Goal: Task Accomplishment & Management: Manage account settings

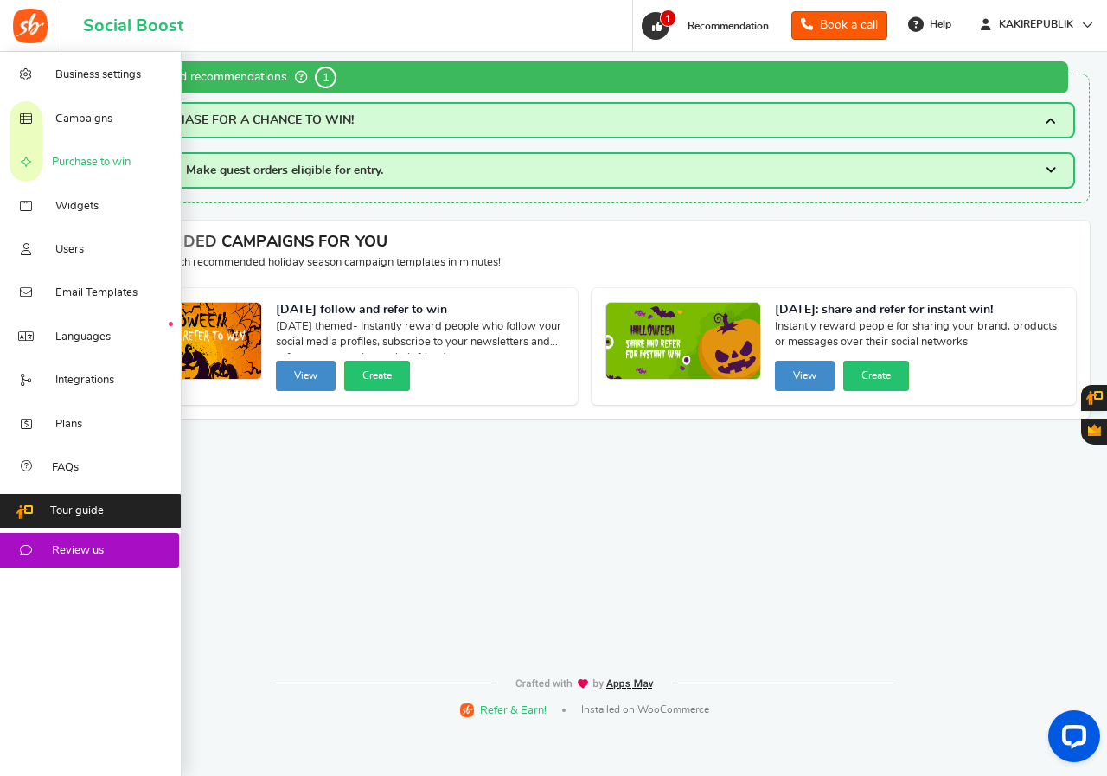
click at [77, 157] on span "Purchase to win" at bounding box center [91, 163] width 79 height 16
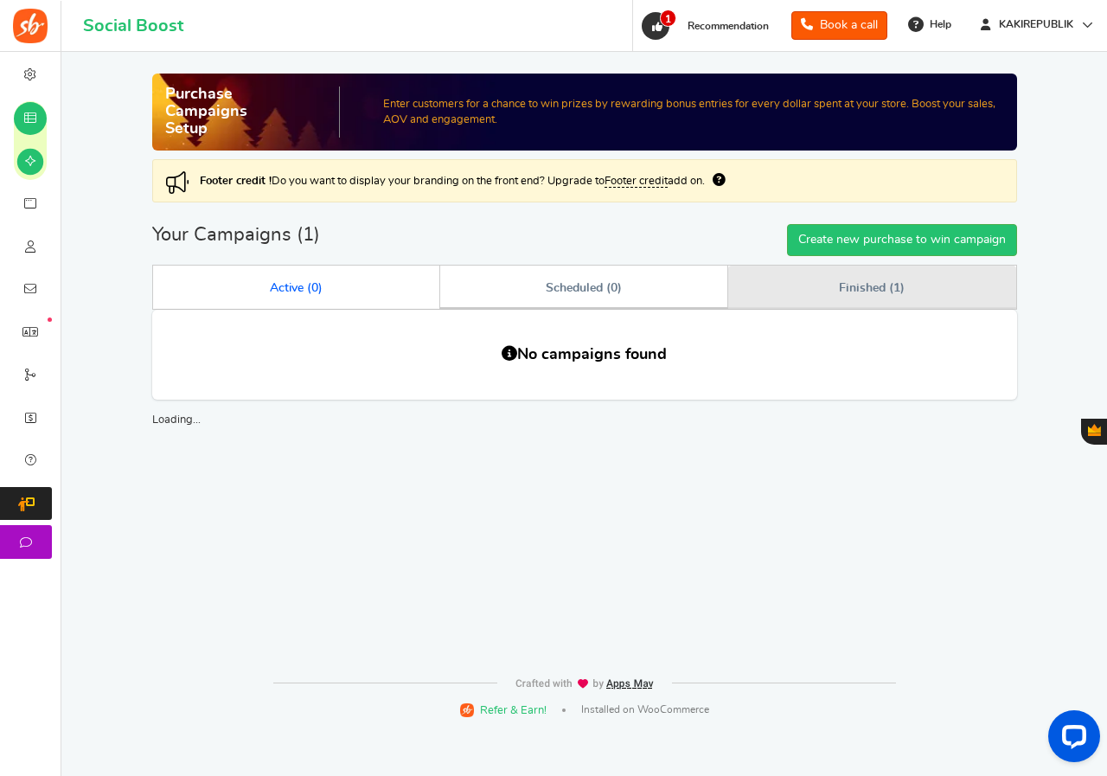
click at [841, 288] on span "Finished ( 1 )" at bounding box center [871, 288] width 65 height 12
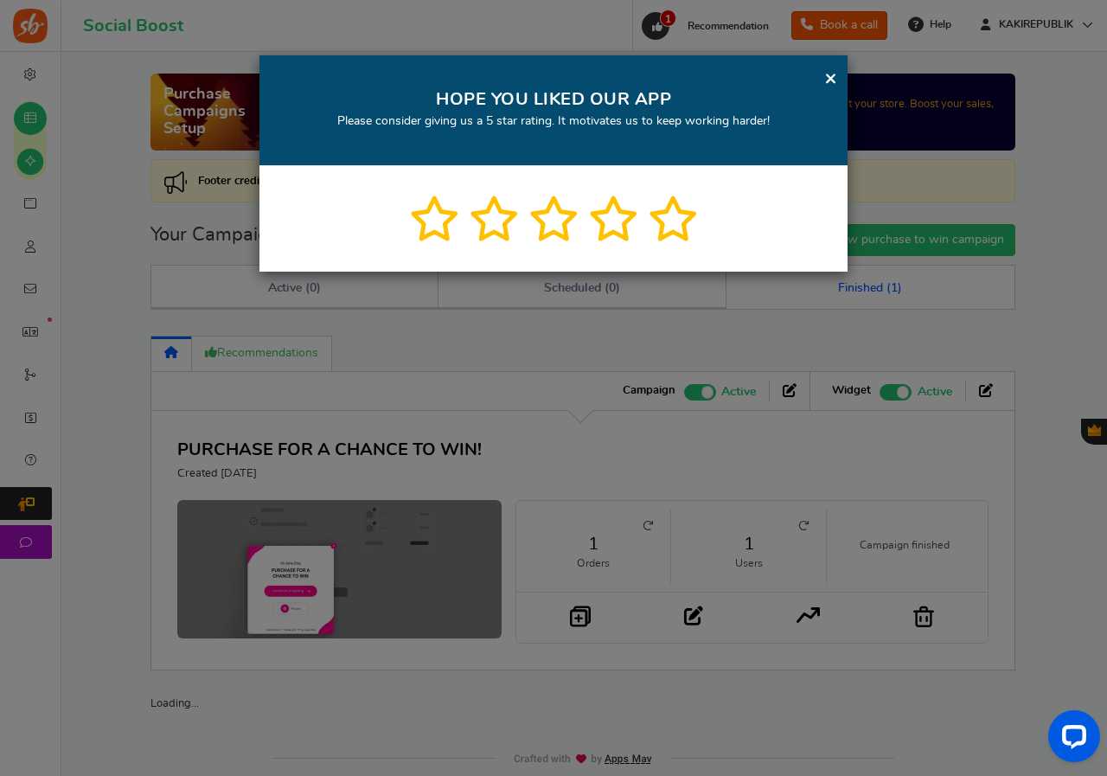
click at [834, 82] on link "×" at bounding box center [830, 78] width 13 height 22
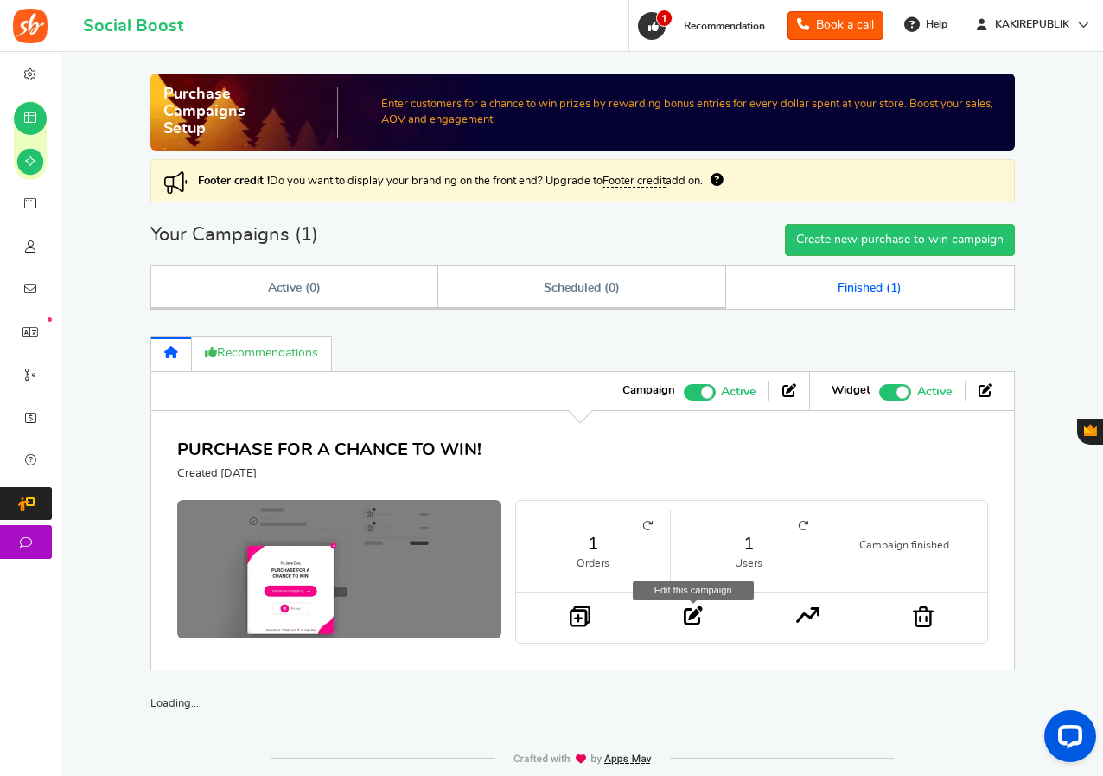
click at [684, 611] on icon at bounding box center [693, 615] width 19 height 19
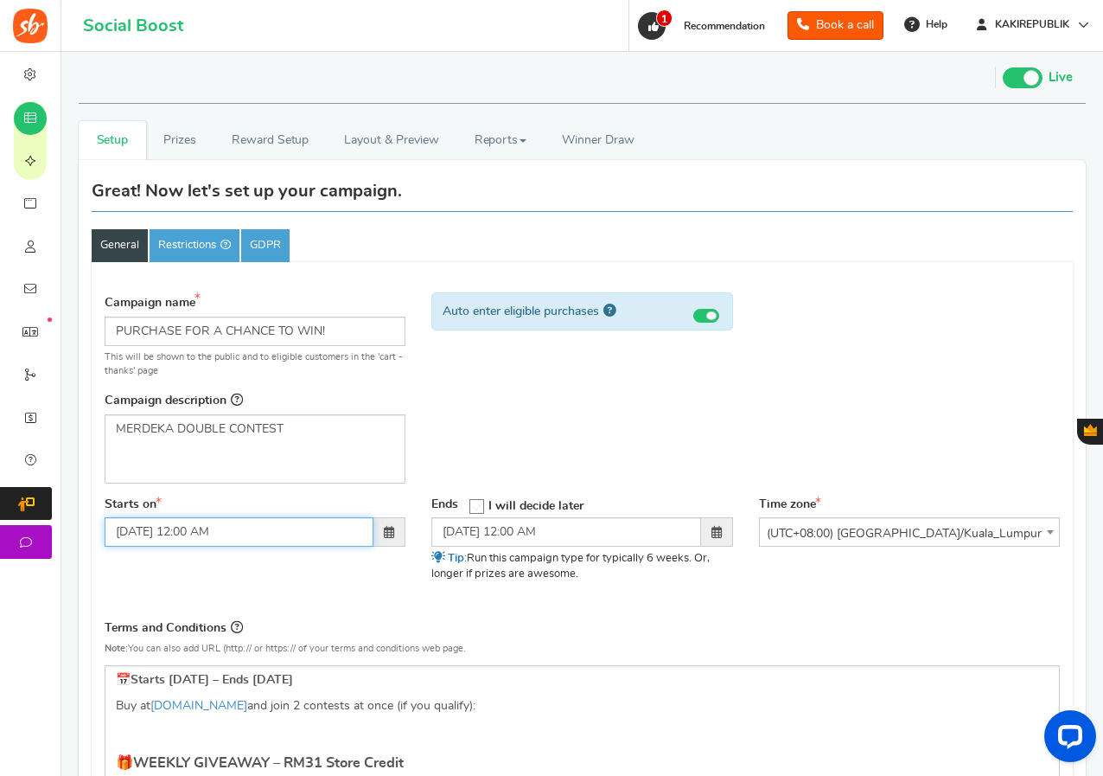
click at [297, 534] on input "[DATE] 12:00 AM" at bounding box center [239, 531] width 269 height 29
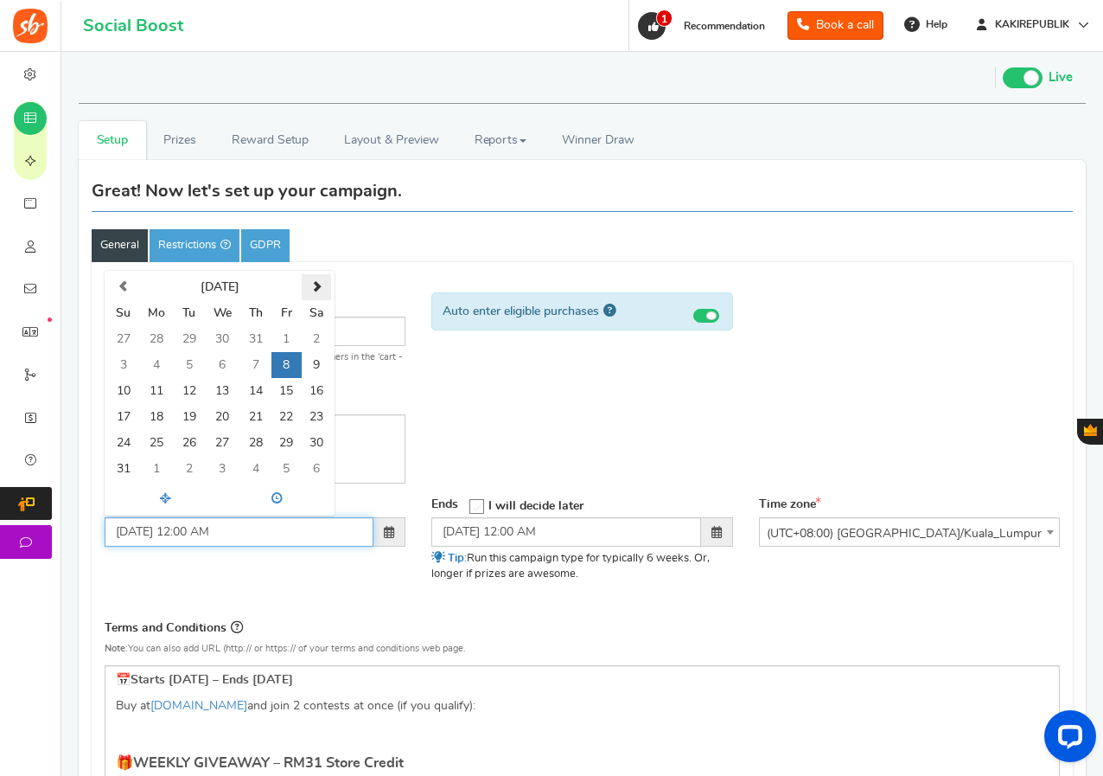
click at [318, 286] on span at bounding box center [316, 286] width 11 height 11
click at [125, 393] on td "14" at bounding box center [123, 391] width 30 height 26
type input "[DATE] 12:00 AM"
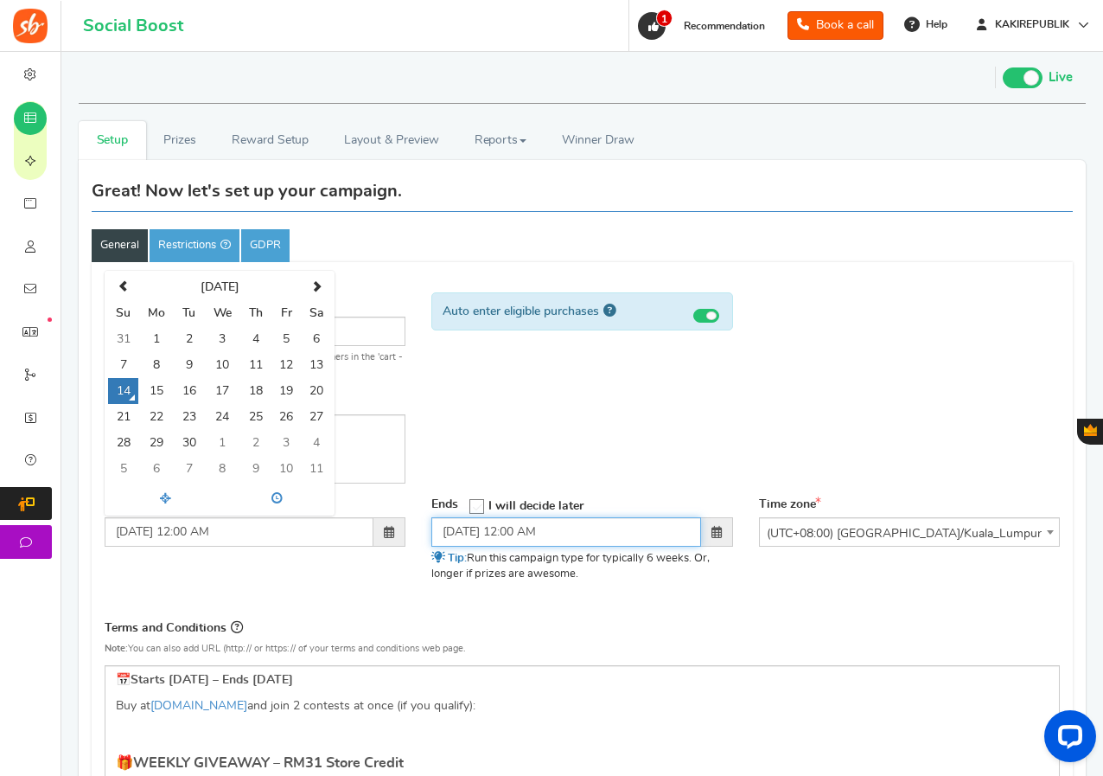
click at [528, 525] on input "[DATE] 12:00 AM" at bounding box center [566, 531] width 269 height 29
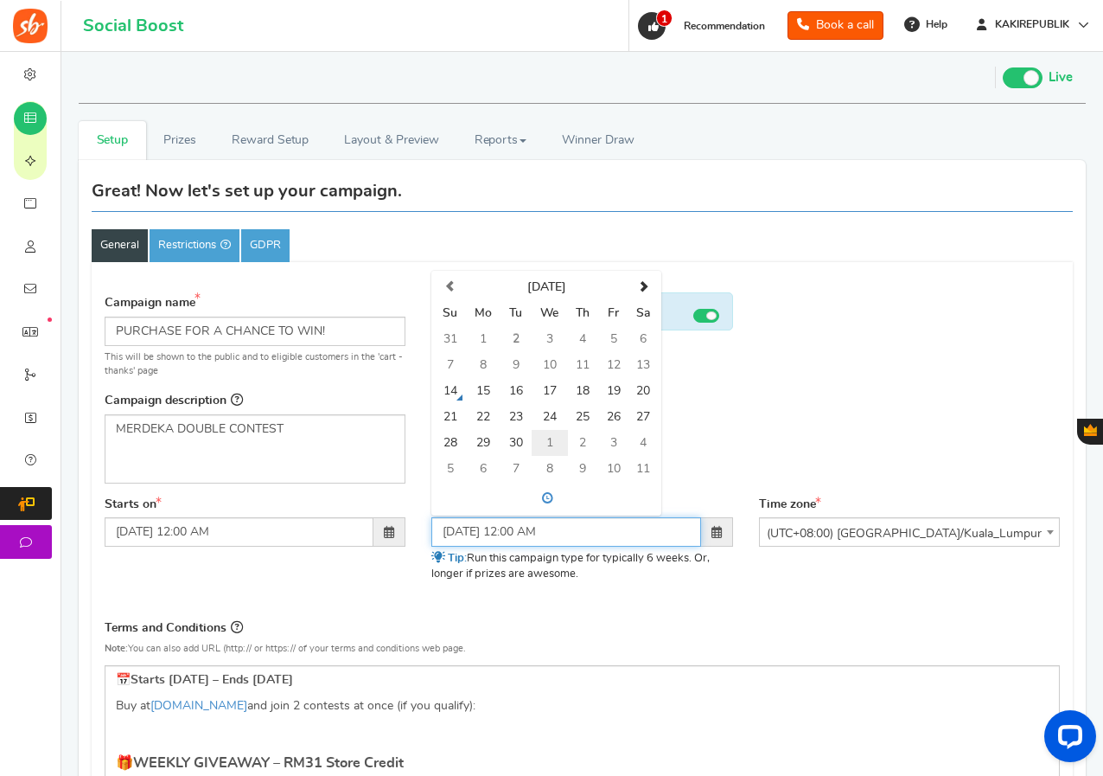
click at [536, 439] on td "1" at bounding box center [550, 443] width 36 height 26
type input "[DATE] 12:01 AM"
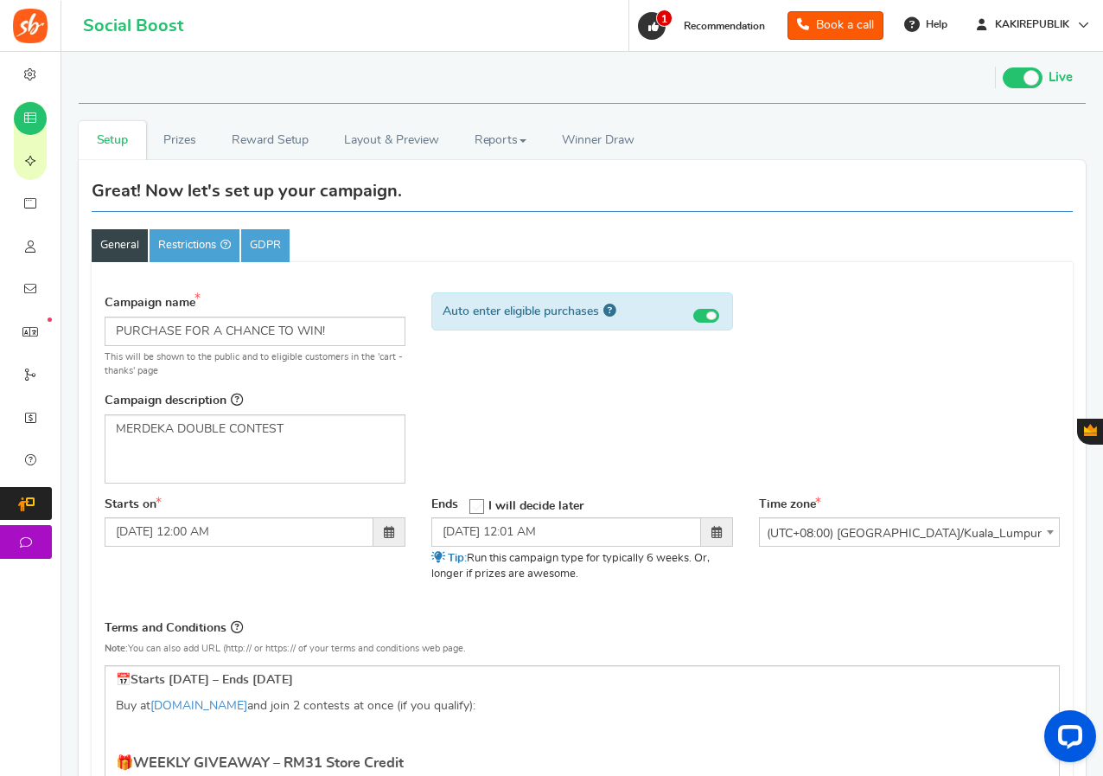
click at [603, 629] on div "Terms and Conditions Use Rules Template Note: You can also add URL (http:// or …" at bounding box center [583, 641] width 956 height 48
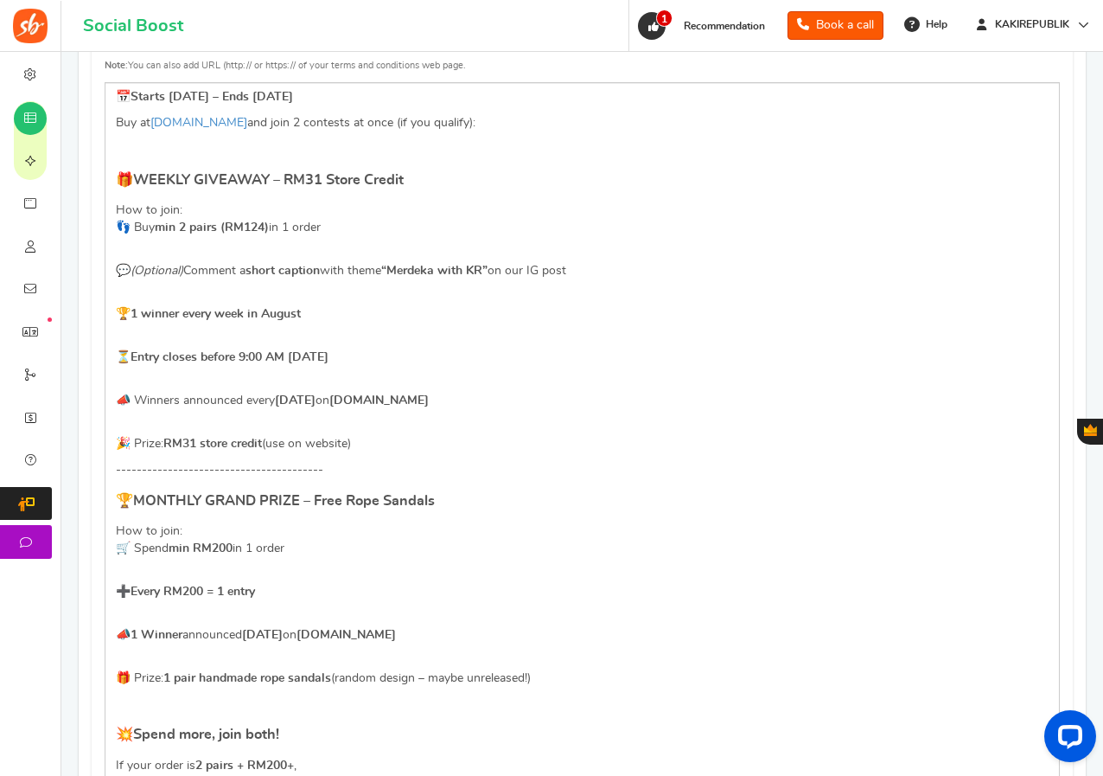
scroll to position [605, 0]
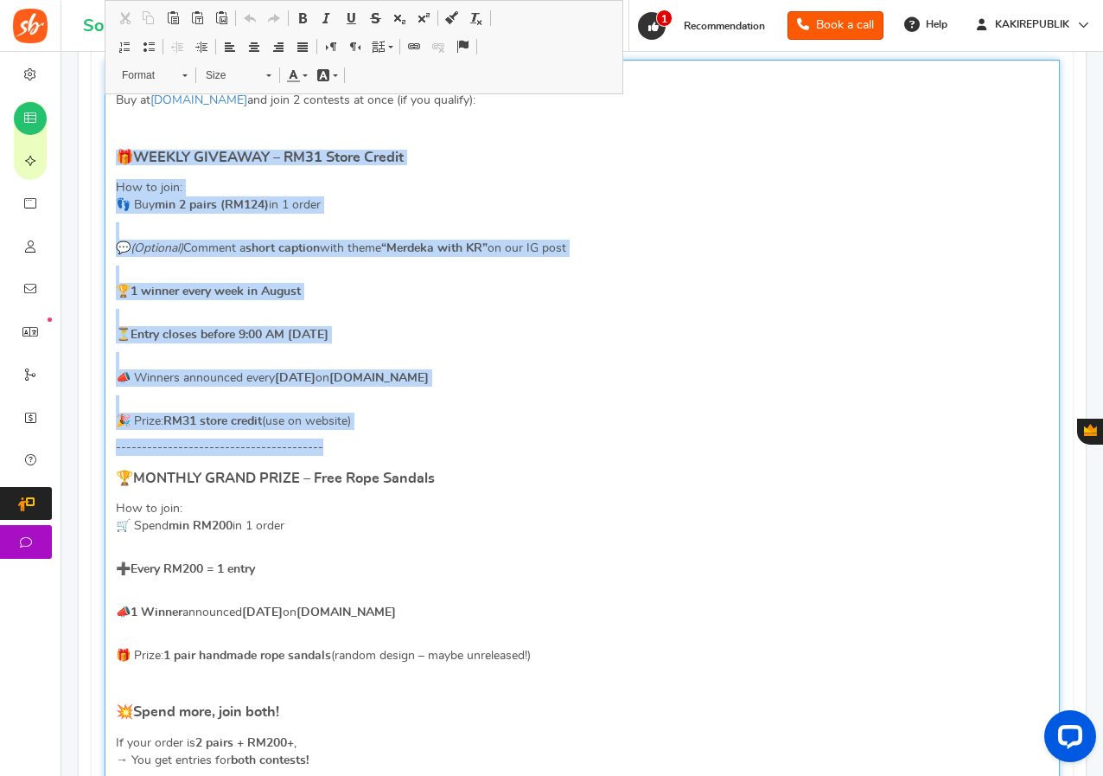
drag, startPoint x: 346, startPoint y: 445, endPoint x: 110, endPoint y: 147, distance: 379.8
click at [110, 147] on div "📅 Starts [DATE] – Ends [DATE] Buy at [DOMAIN_NAME] and join 2 contests at once …" at bounding box center [583, 660] width 956 height 1200
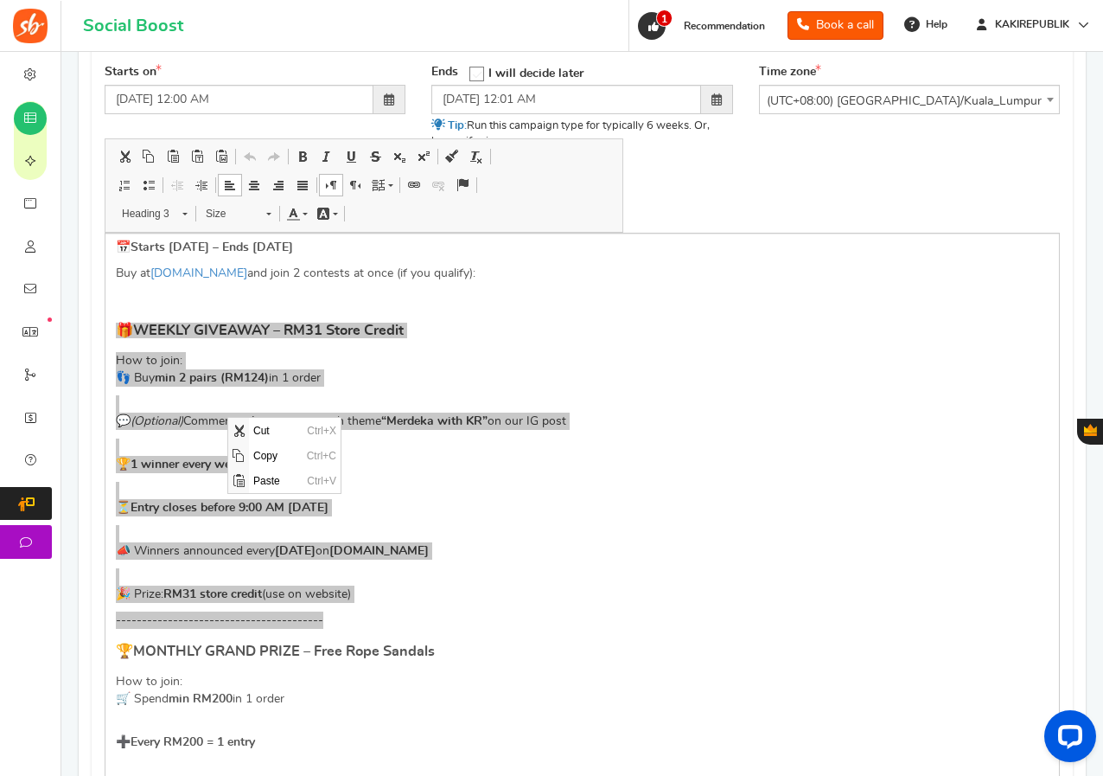
scroll to position [0, 0]
click at [248, 427] on span "Cut" at bounding box center [238, 430] width 21 height 25
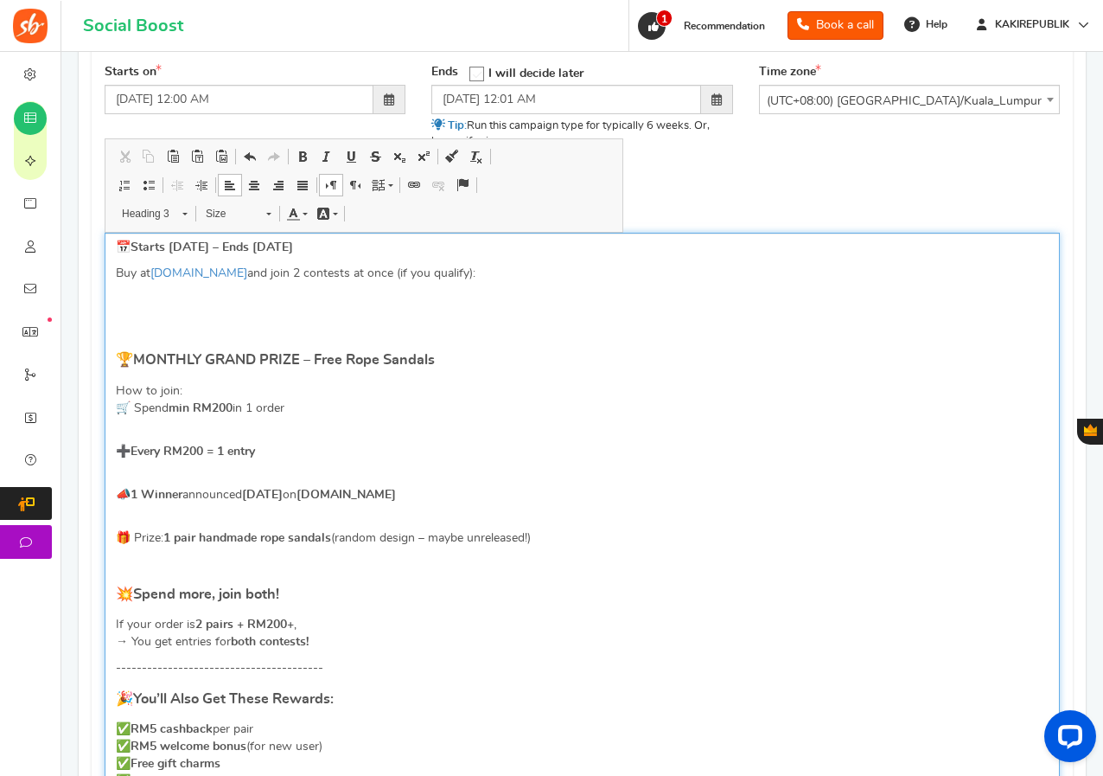
click at [176, 245] on strong "Starts [DATE] – Ends [DATE]" at bounding box center [212, 247] width 163 height 12
drag, startPoint x: 307, startPoint y: 244, endPoint x: 296, endPoint y: 246, distance: 11.4
click at [293, 246] on strong "Starts [DATE] – Ends [DATE]" at bounding box center [212, 247] width 163 height 12
drag, startPoint x: 351, startPoint y: 246, endPoint x: 316, endPoint y: 245, distance: 35.5
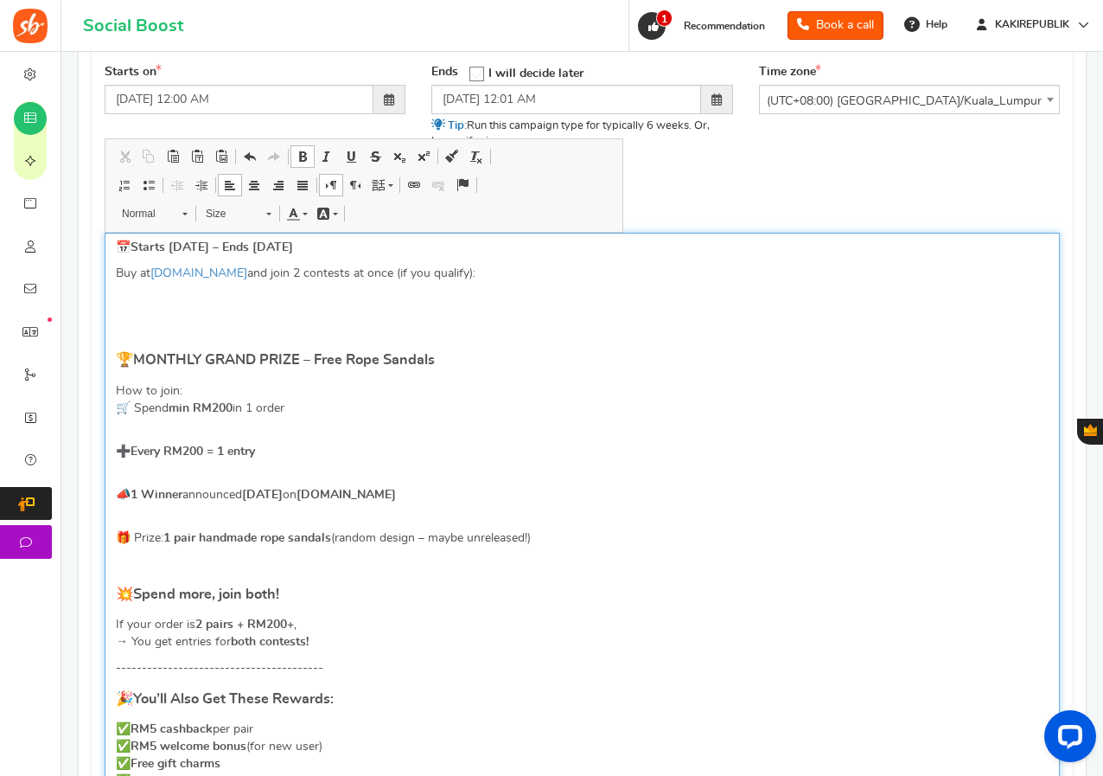
click at [293, 245] on strong "Starts [DATE] – Ends [DATE]" at bounding box center [212, 247] width 163 height 12
click at [292, 272] on p "Buy at [DOMAIN_NAME] and join 2 contests at once (if you qualify):" at bounding box center [582, 273] width 933 height 17
click at [176, 317] on div "📅 Starts [DATE] – Ends 31 [DATE] Buy at [DOMAIN_NAME] and join contests (if you…" at bounding box center [583, 687] width 956 height 909
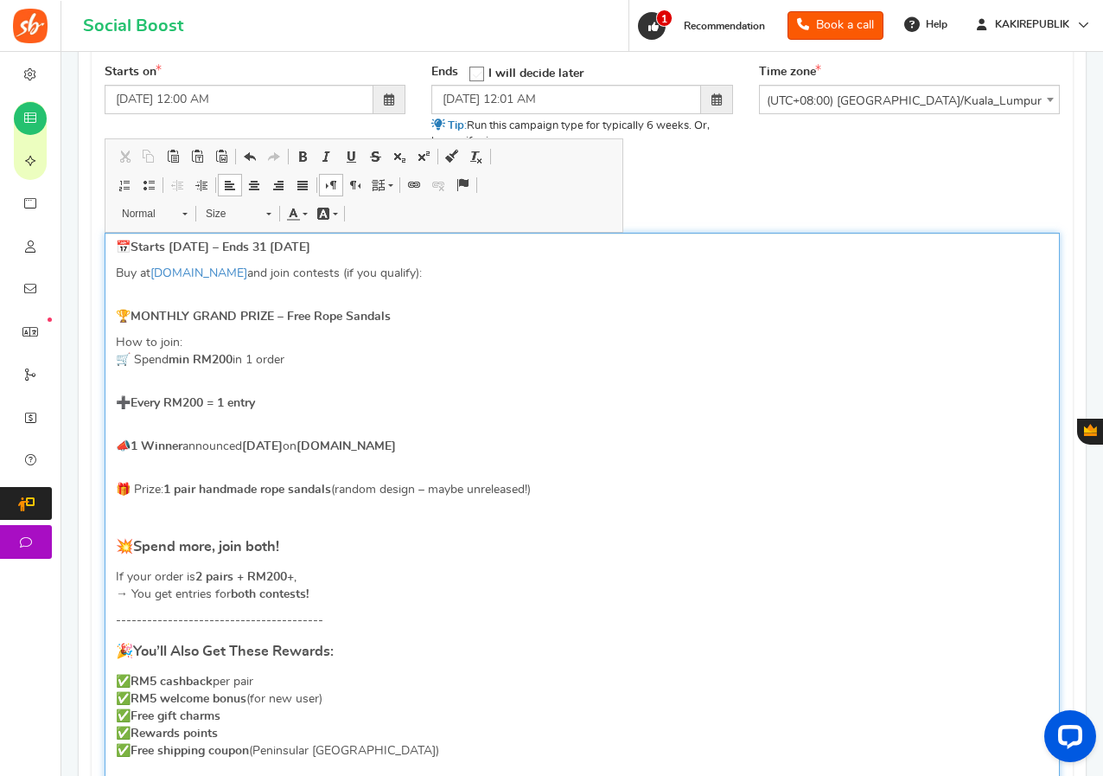
scroll to position [519, 0]
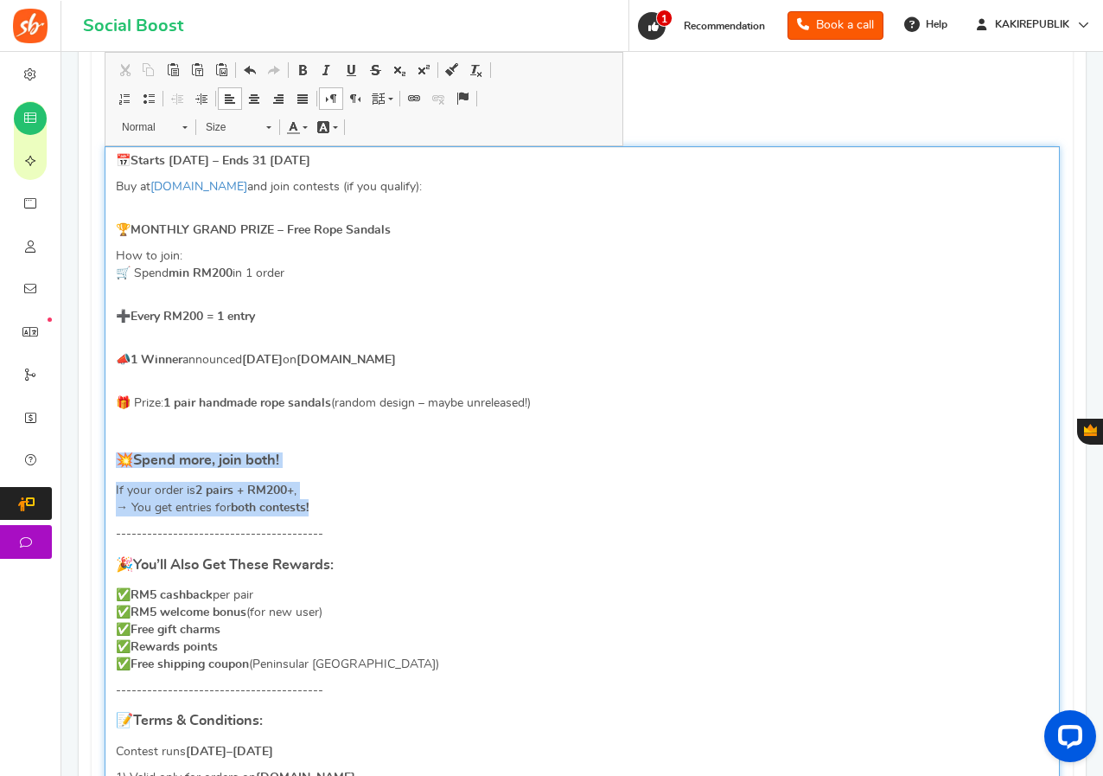
drag, startPoint x: 325, startPoint y: 507, endPoint x: 121, endPoint y: 449, distance: 212.2
click at [121, 449] on div "📅 Starts [DATE] – Ends 31 [DATE] Buy at [DOMAIN_NAME] and join contests (if you…" at bounding box center [583, 576] width 956 height 861
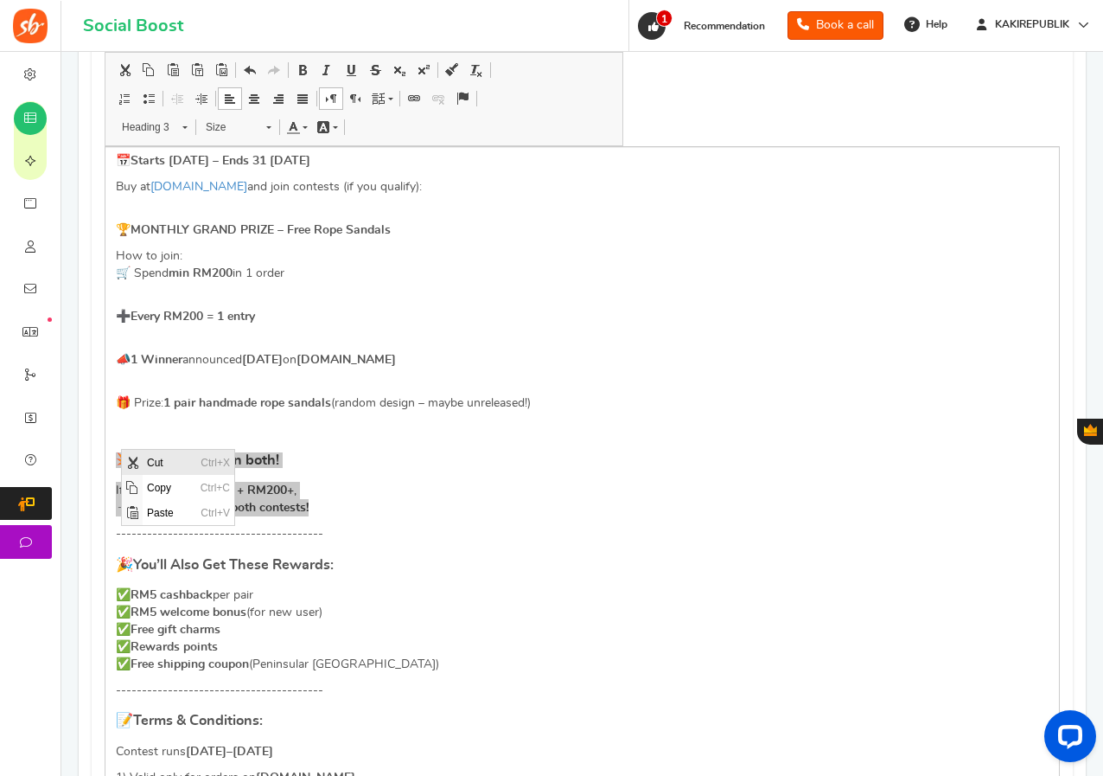
drag, startPoint x: 136, startPoint y: 456, endPoint x: 269, endPoint y: 902, distance: 465.7
click at [136, 456] on span "Cut" at bounding box center [132, 463] width 14 height 14
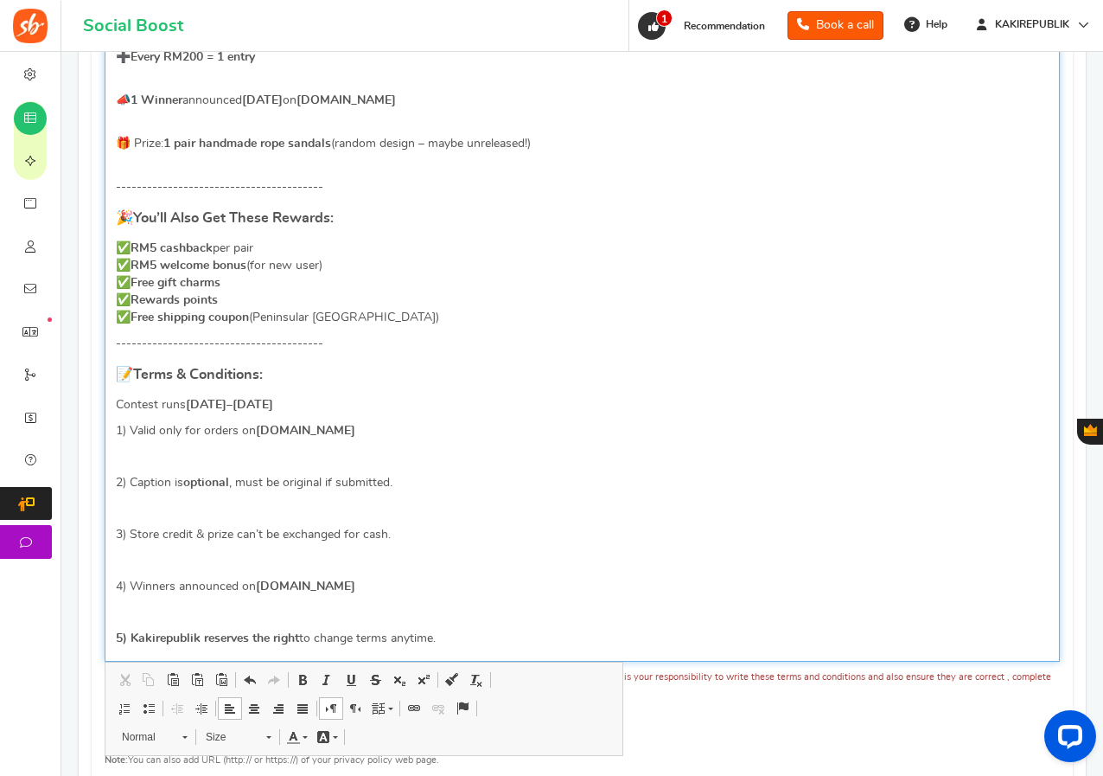
scroll to position [865, 0]
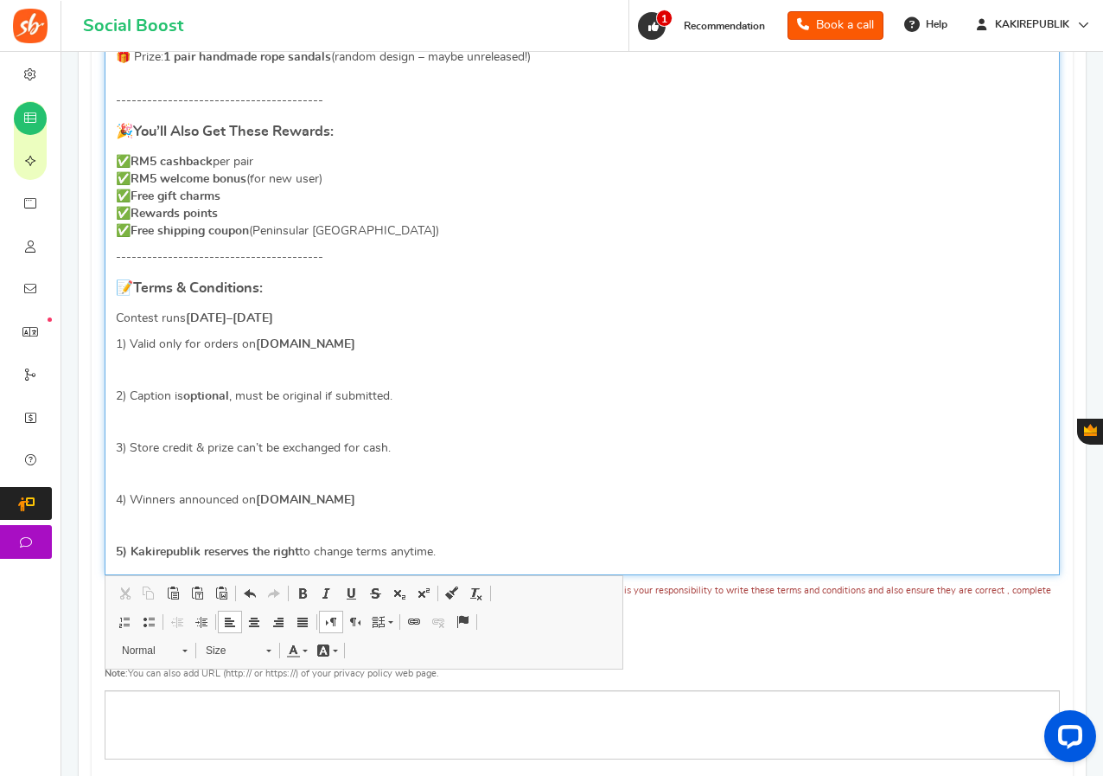
click at [194, 316] on strong "[DATE]–[DATE]" at bounding box center [229, 318] width 87 height 12
drag, startPoint x: 227, startPoint y: 317, endPoint x: 265, endPoint y: 312, distance: 38.4
click at [250, 312] on strong "–[DATE]" at bounding box center [226, 318] width 47 height 12
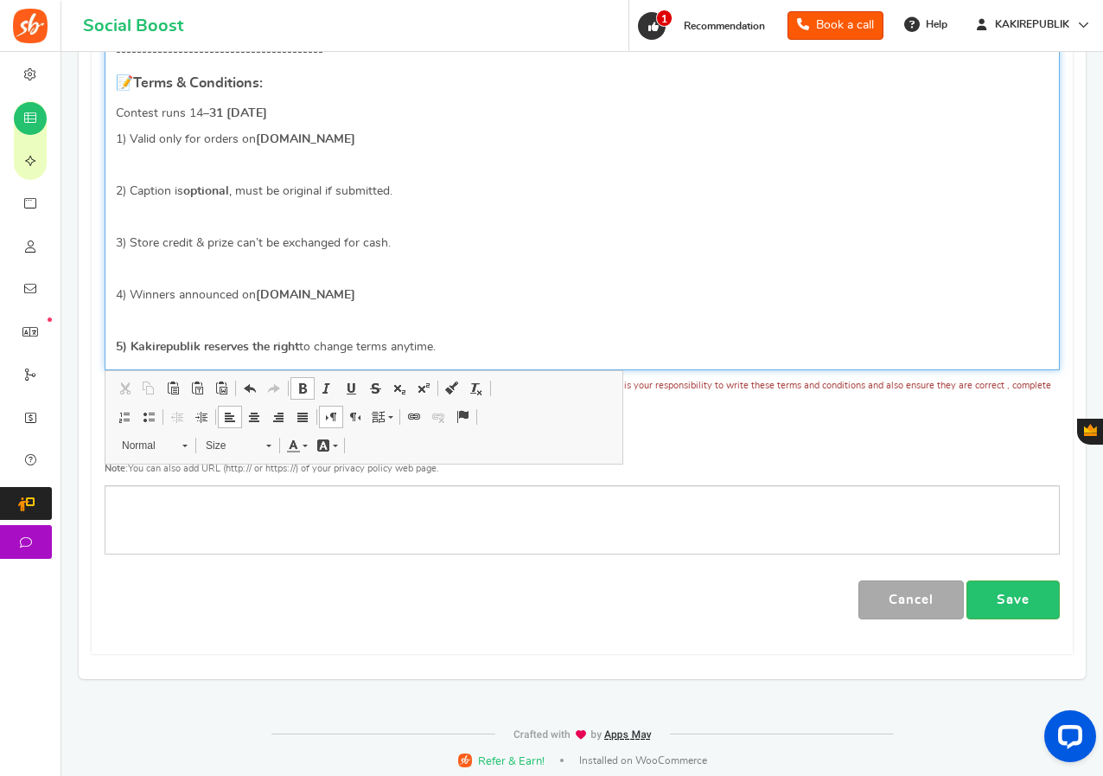
scroll to position [1077, 0]
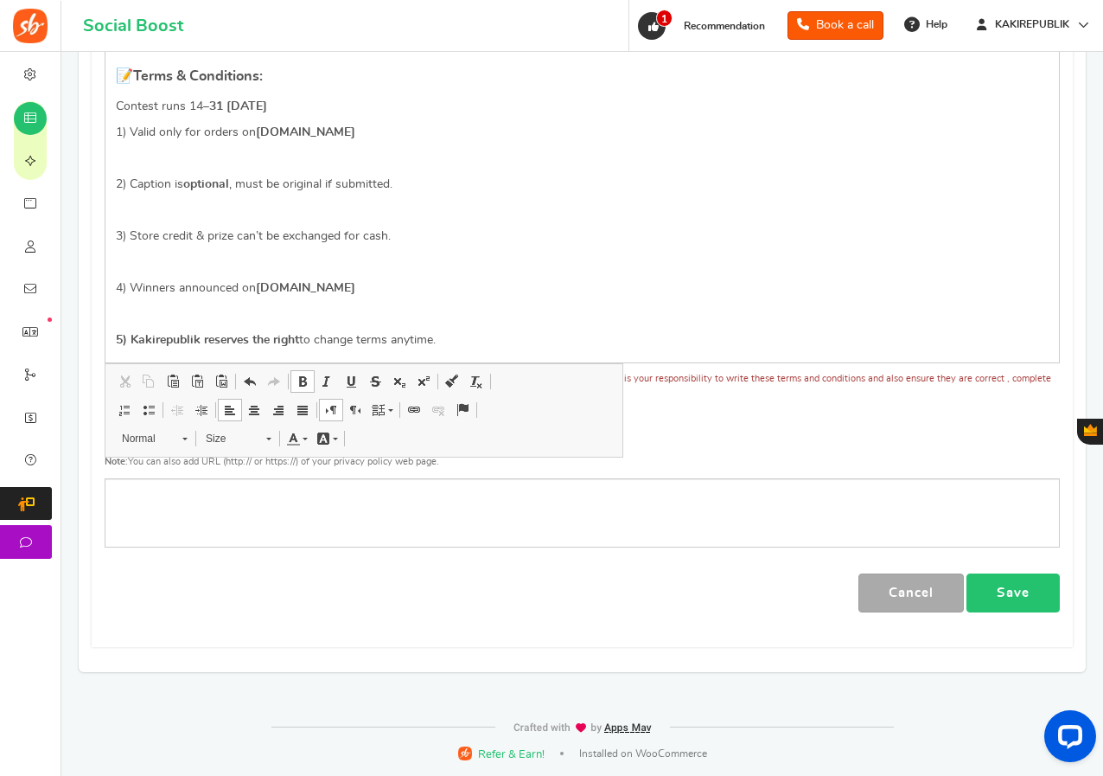
click at [1031, 587] on link "Save" at bounding box center [1013, 592] width 93 height 39
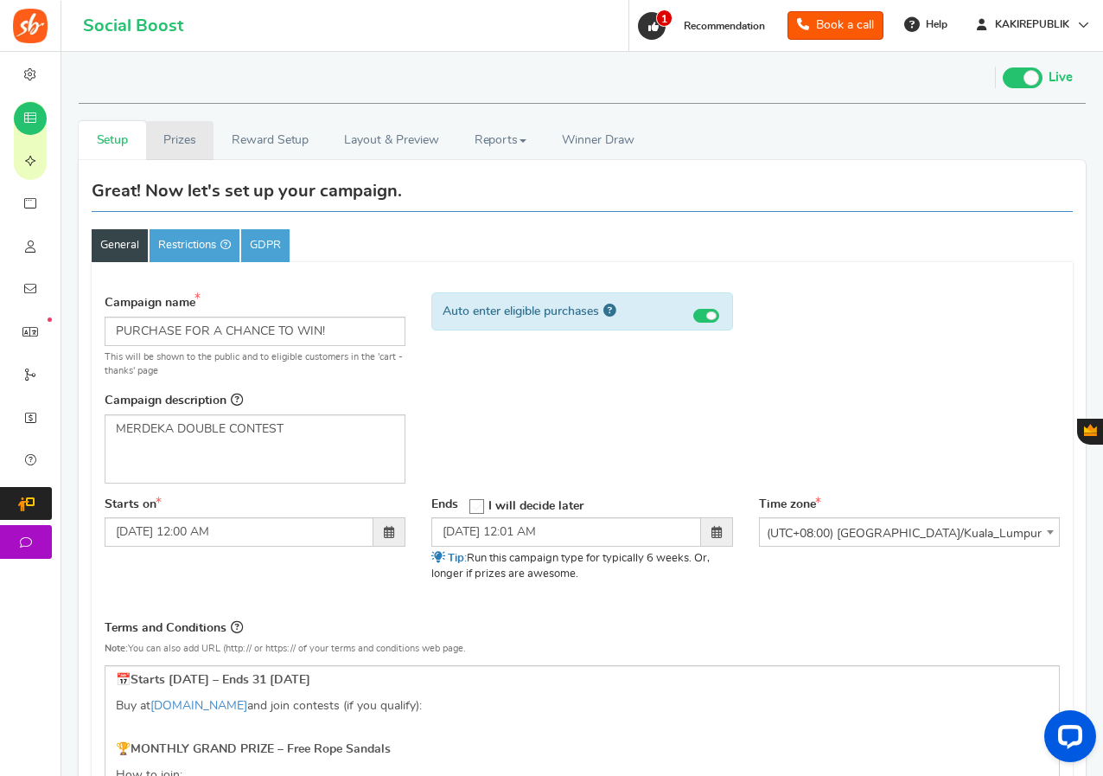
click at [174, 138] on link "Prizes" at bounding box center [180, 140] width 68 height 39
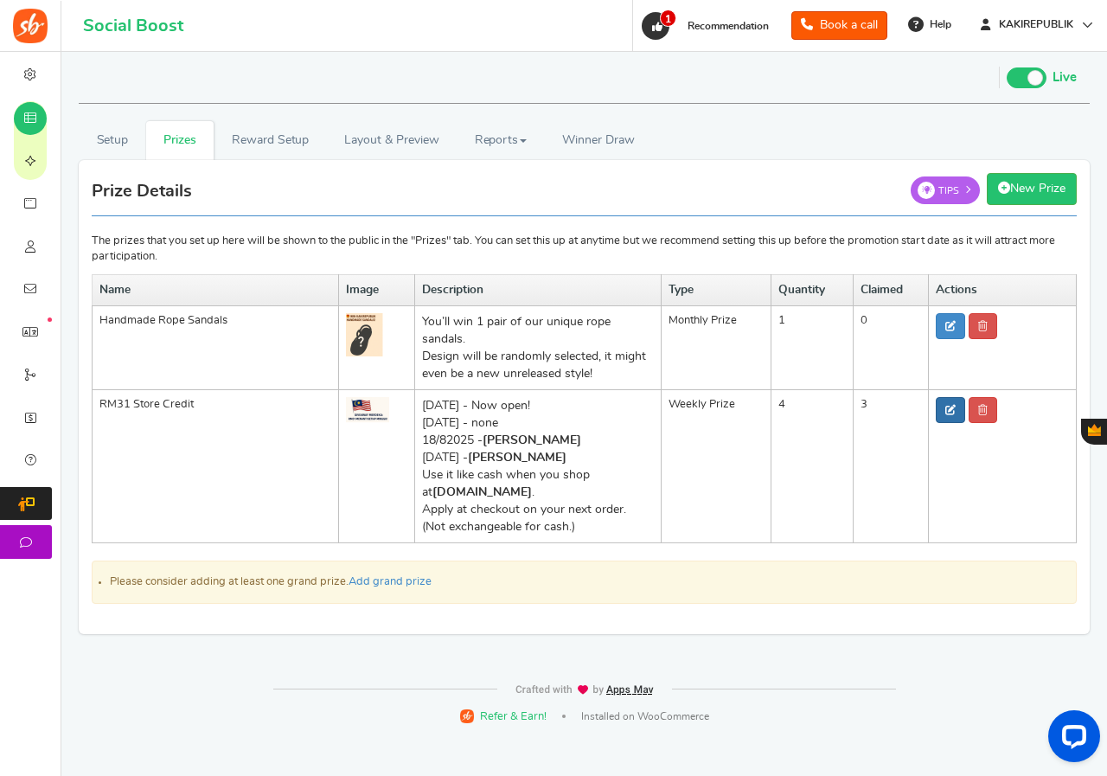
click at [955, 414] on icon at bounding box center [950, 410] width 10 height 10
type input "RM31 Store Credit"
type input "4"
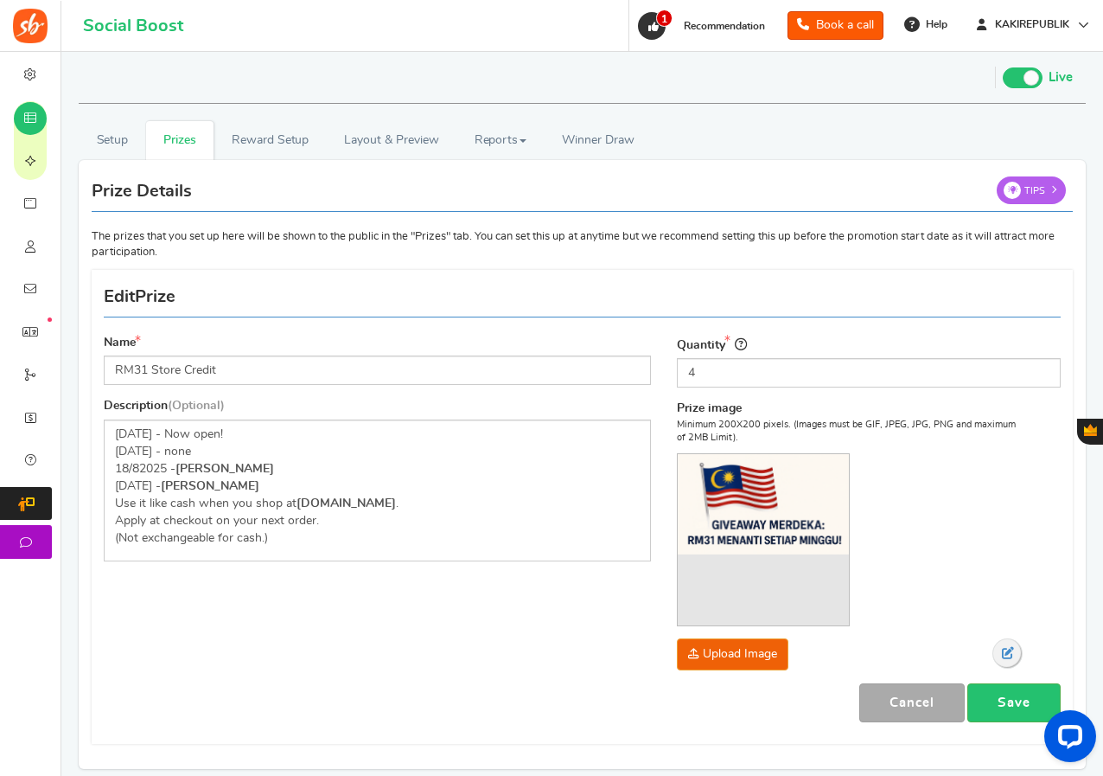
click at [1003, 651] on span at bounding box center [1008, 653] width 12 height 12
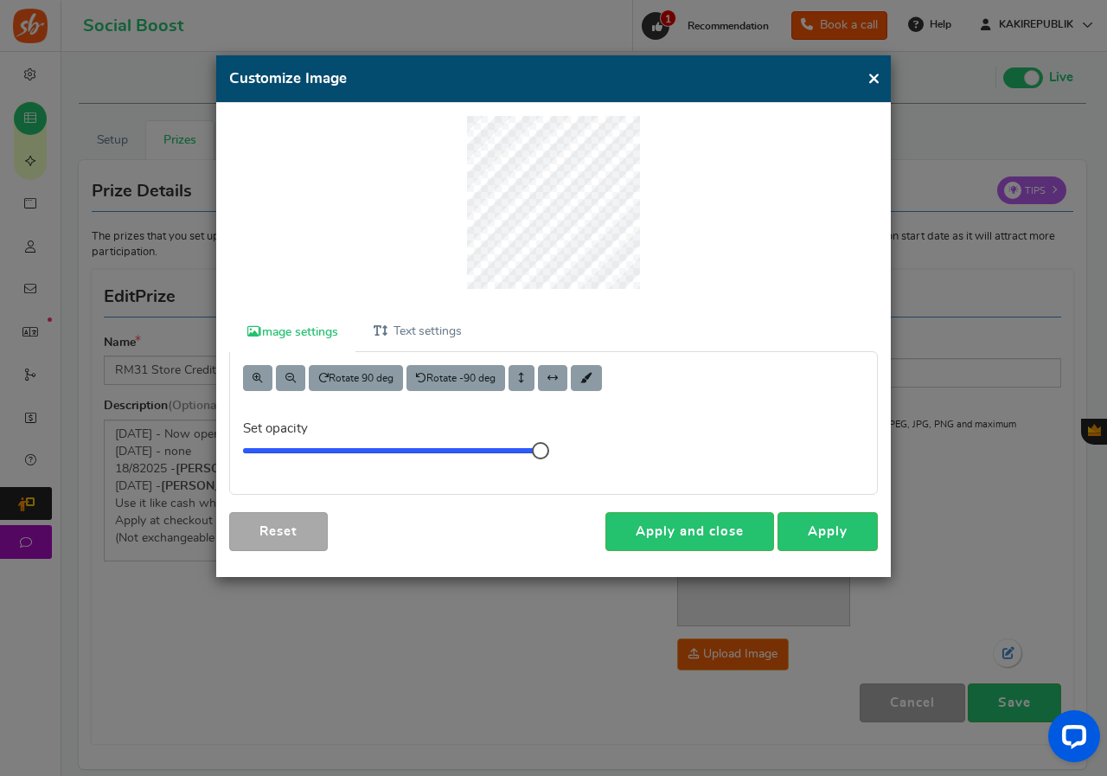
click at [867, 79] on button "×" at bounding box center [873, 78] width 13 height 22
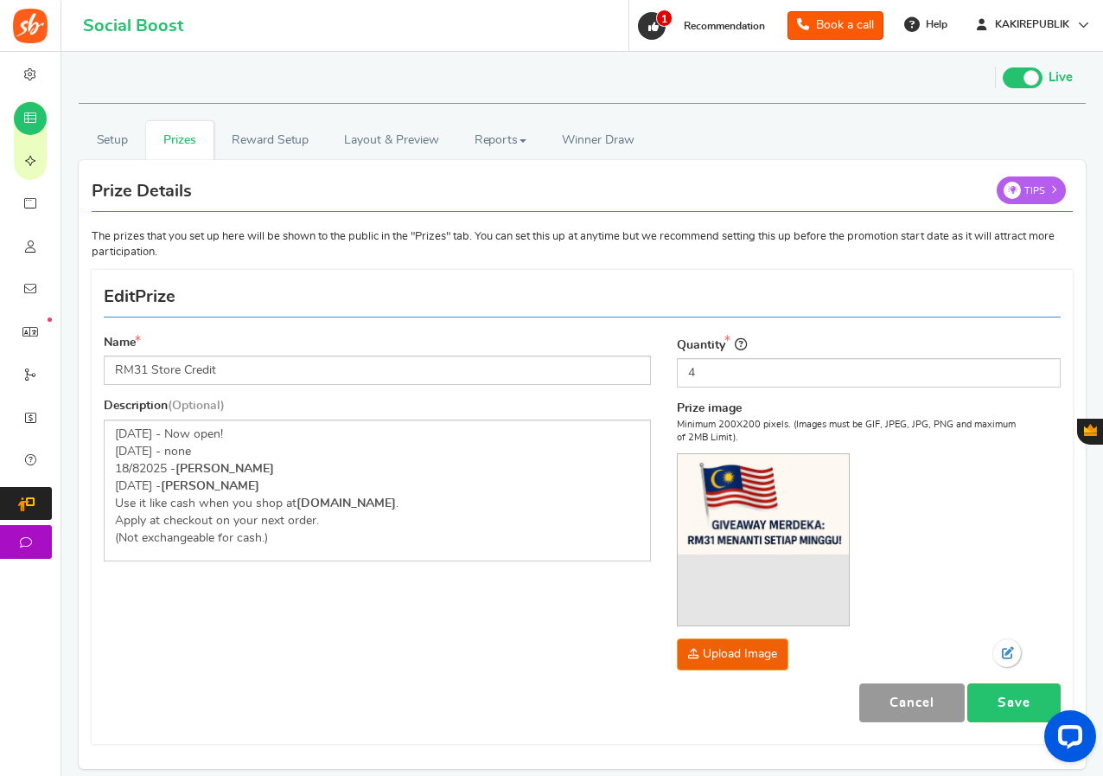
click at [921, 699] on link "Cancel" at bounding box center [913, 702] width 106 height 39
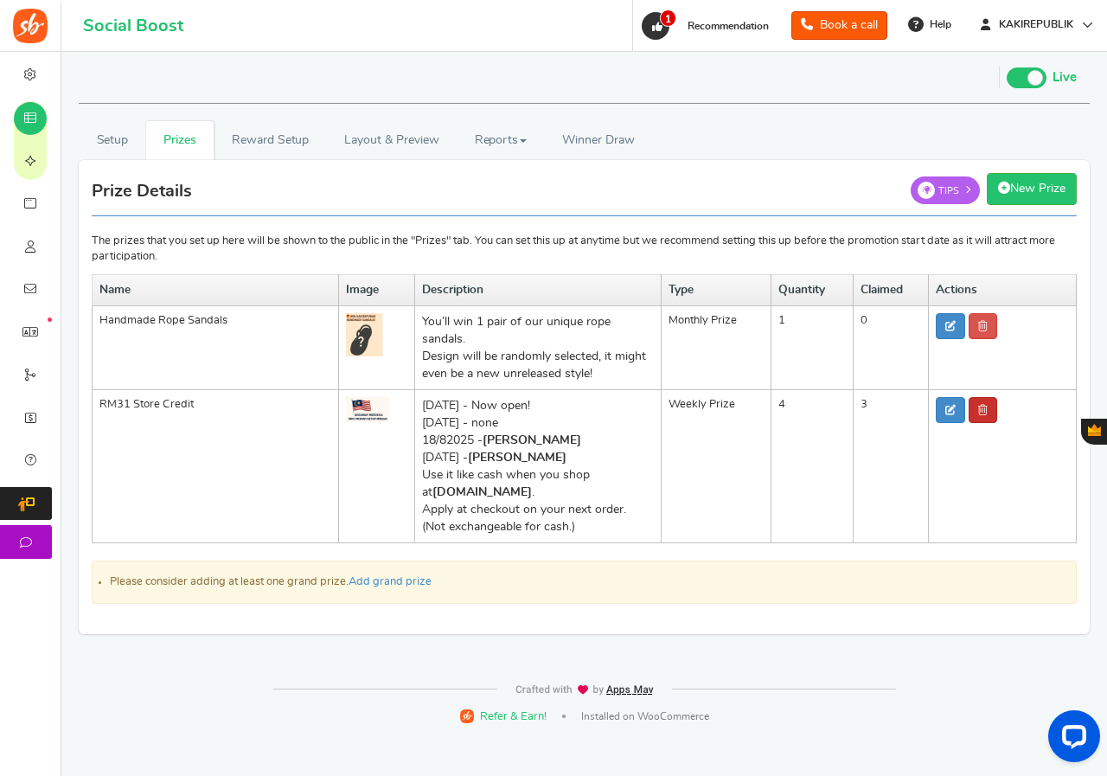
click at [986, 413] on icon at bounding box center [983, 410] width 10 height 10
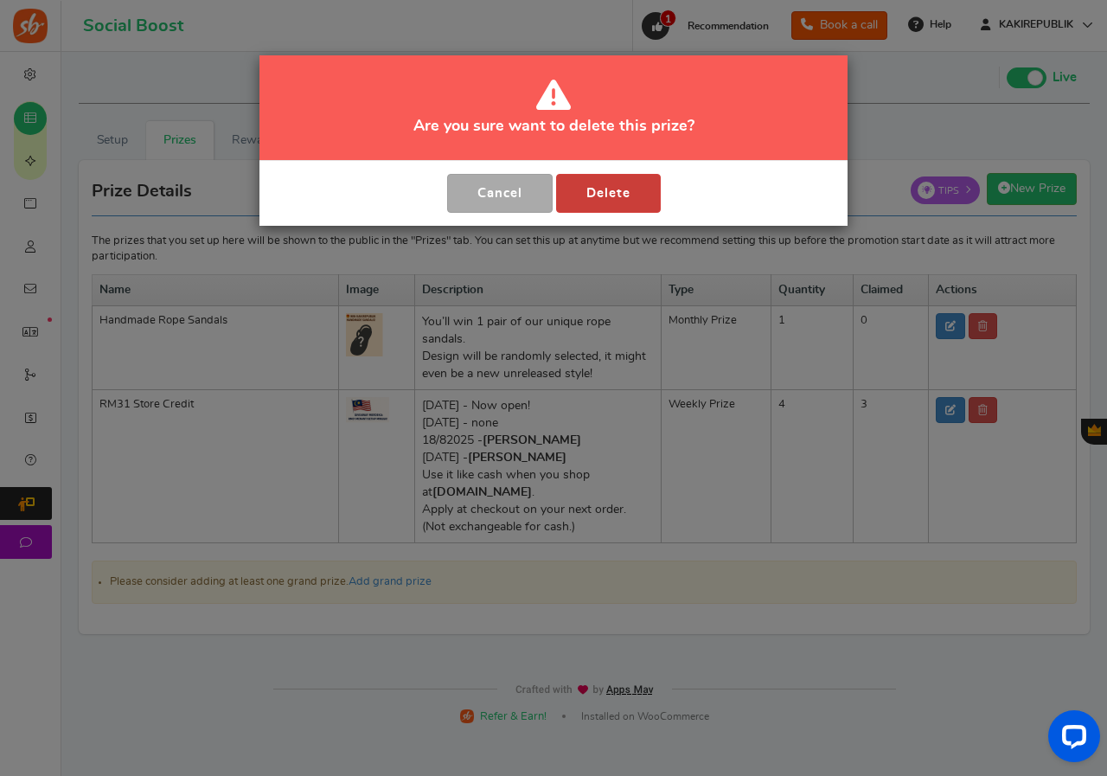
click at [597, 198] on button "Delete" at bounding box center [608, 193] width 105 height 39
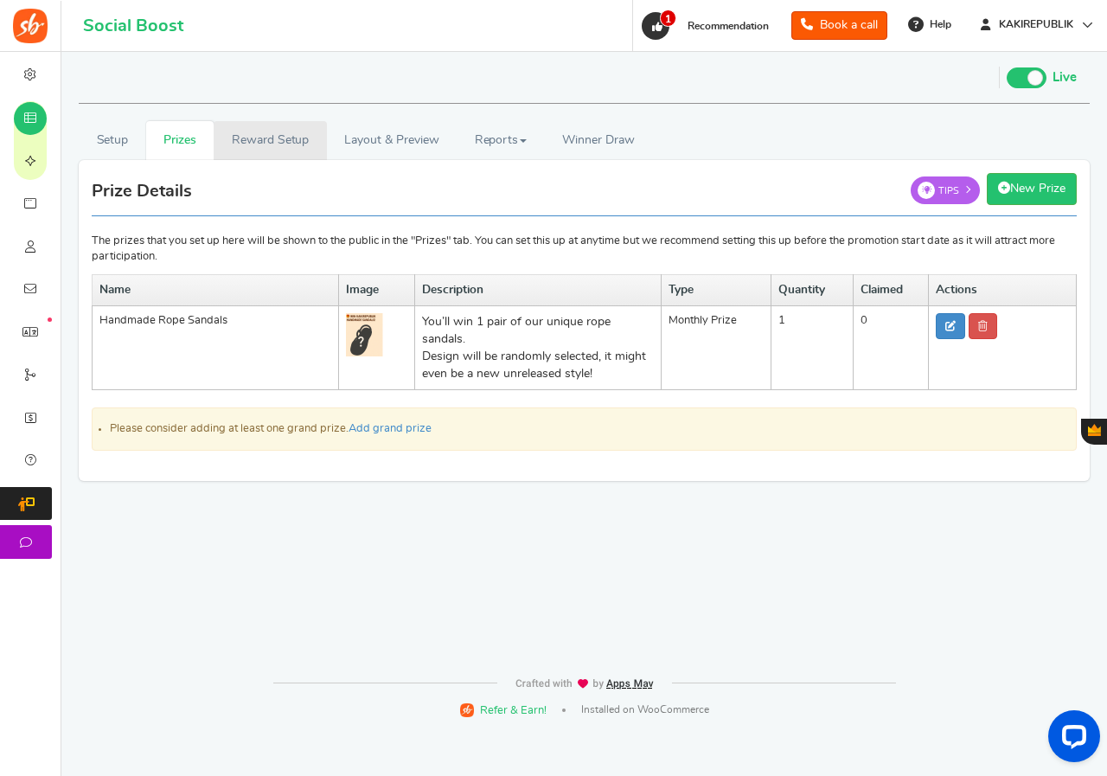
click at [277, 150] on link "Reward Setup" at bounding box center [270, 140] width 112 height 39
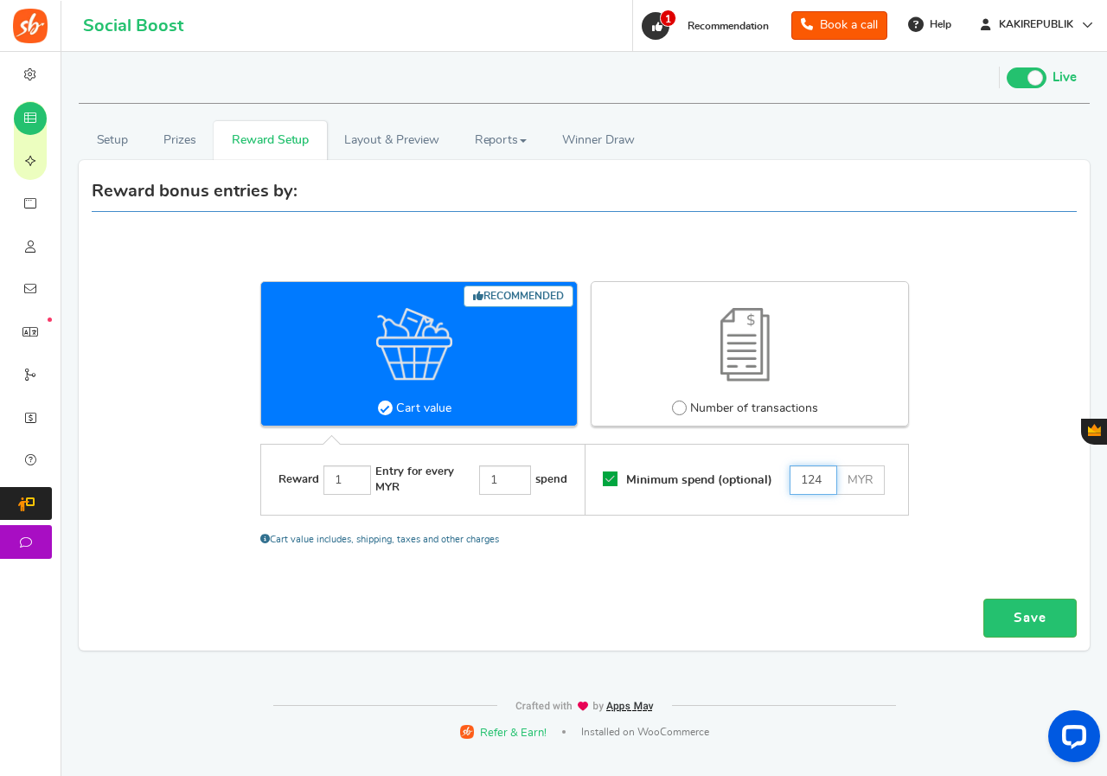
drag, startPoint x: 822, startPoint y: 479, endPoint x: 797, endPoint y: 478, distance: 24.2
click at [797, 478] on input "124" at bounding box center [814, 479] width 48 height 29
type input "200"
click at [1023, 613] on link "Save" at bounding box center [1029, 617] width 93 height 39
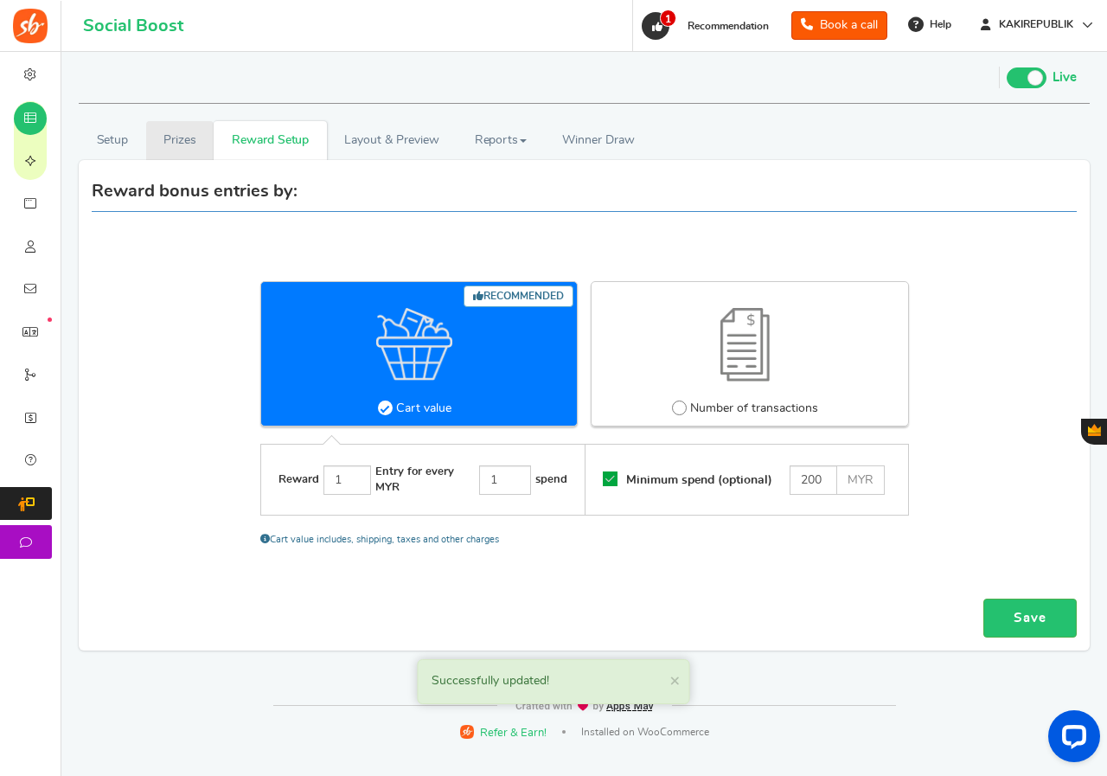
click at [154, 128] on link "Prizes" at bounding box center [180, 140] width 68 height 39
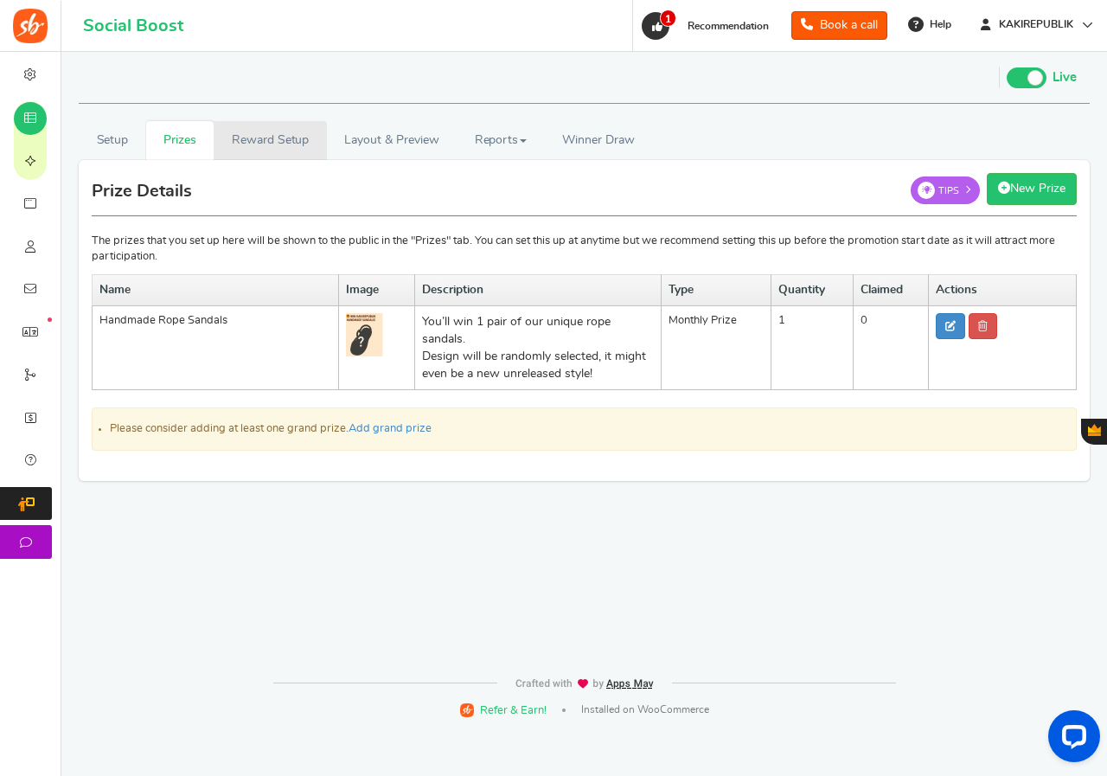
click at [253, 128] on link "Reward Setup" at bounding box center [270, 140] width 112 height 39
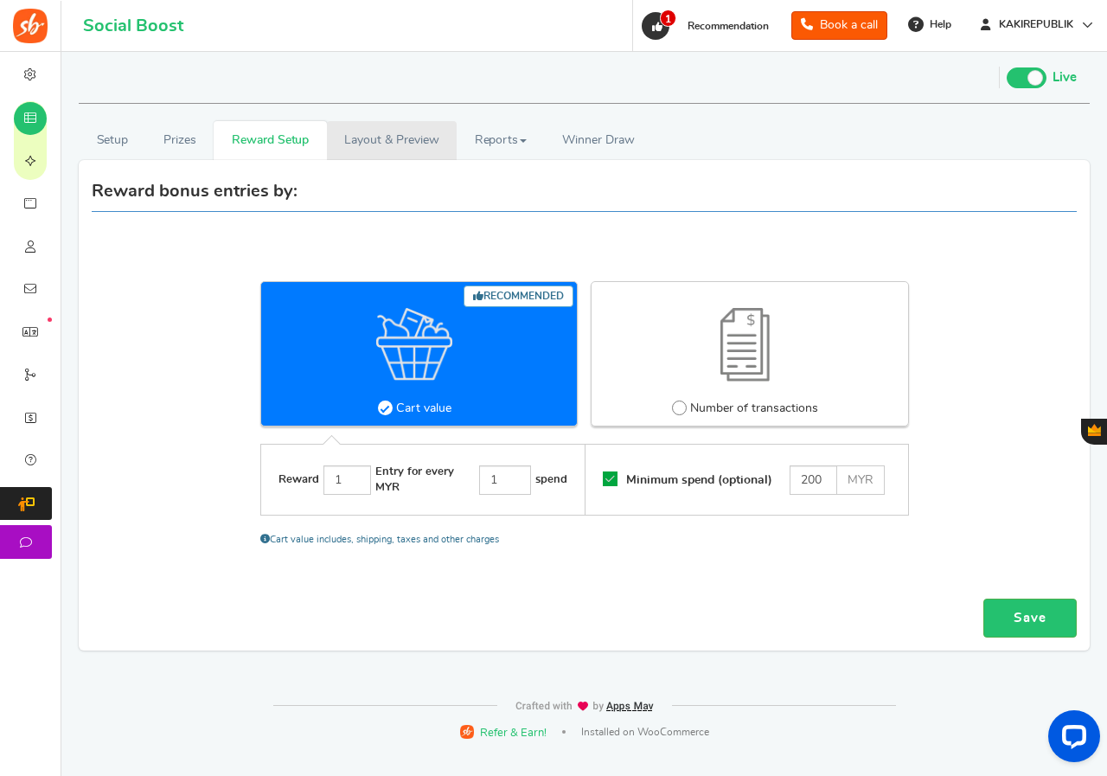
click at [381, 136] on link "Layout & Preview" at bounding box center [392, 140] width 130 height 39
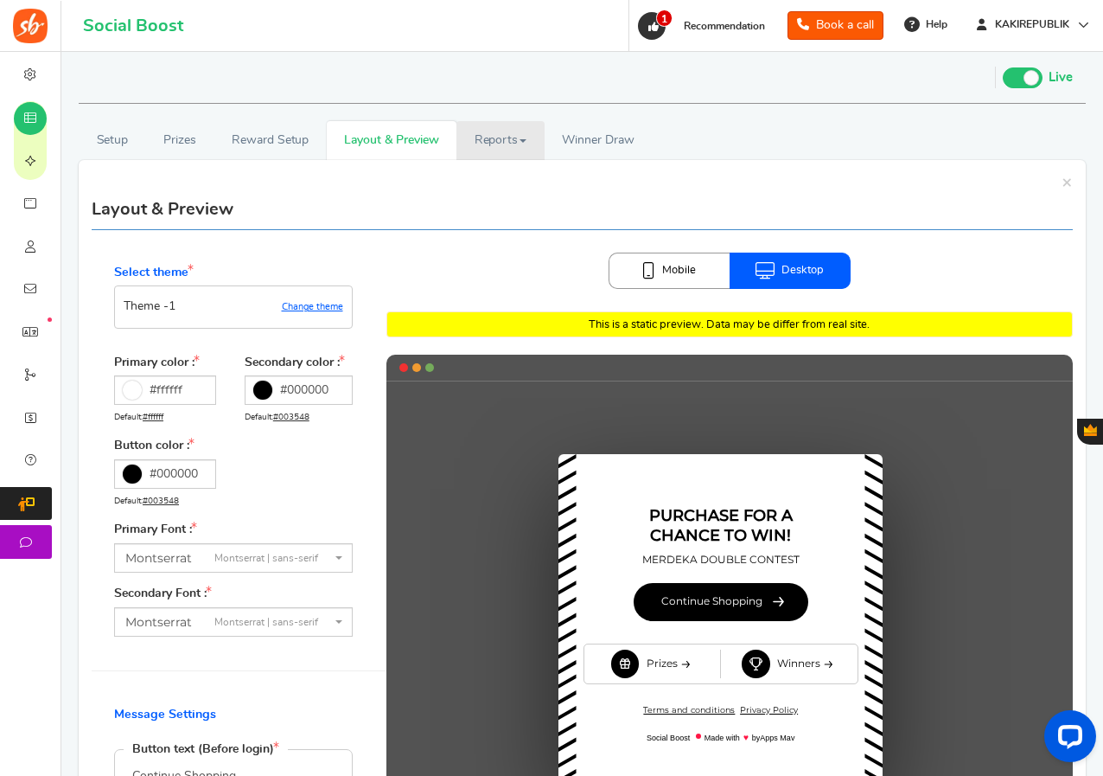
click at [490, 137] on link "Reports" at bounding box center [501, 140] width 88 height 39
click at [492, 176] on link "Users" at bounding box center [526, 178] width 138 height 25
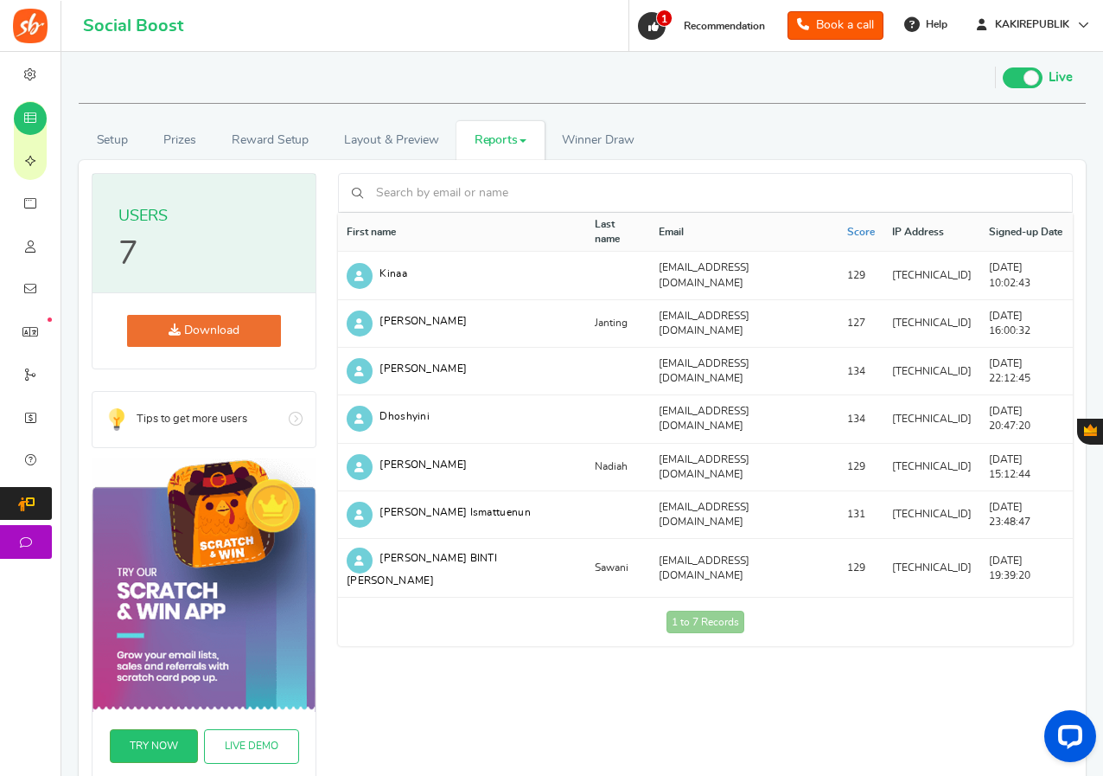
click at [524, 142] on span at bounding box center [523, 140] width 7 height 3
click at [515, 200] on link "Entries" at bounding box center [526, 203] width 138 height 25
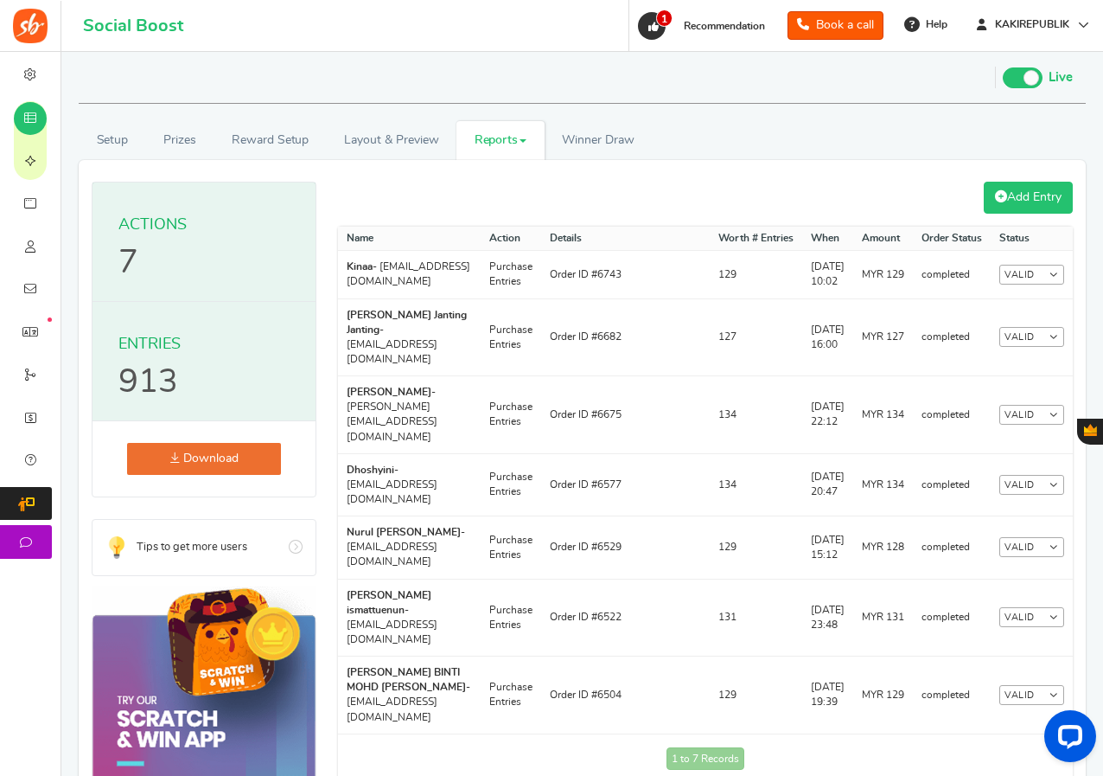
click at [1005, 198] on link "Add Entry" at bounding box center [1028, 198] width 89 height 32
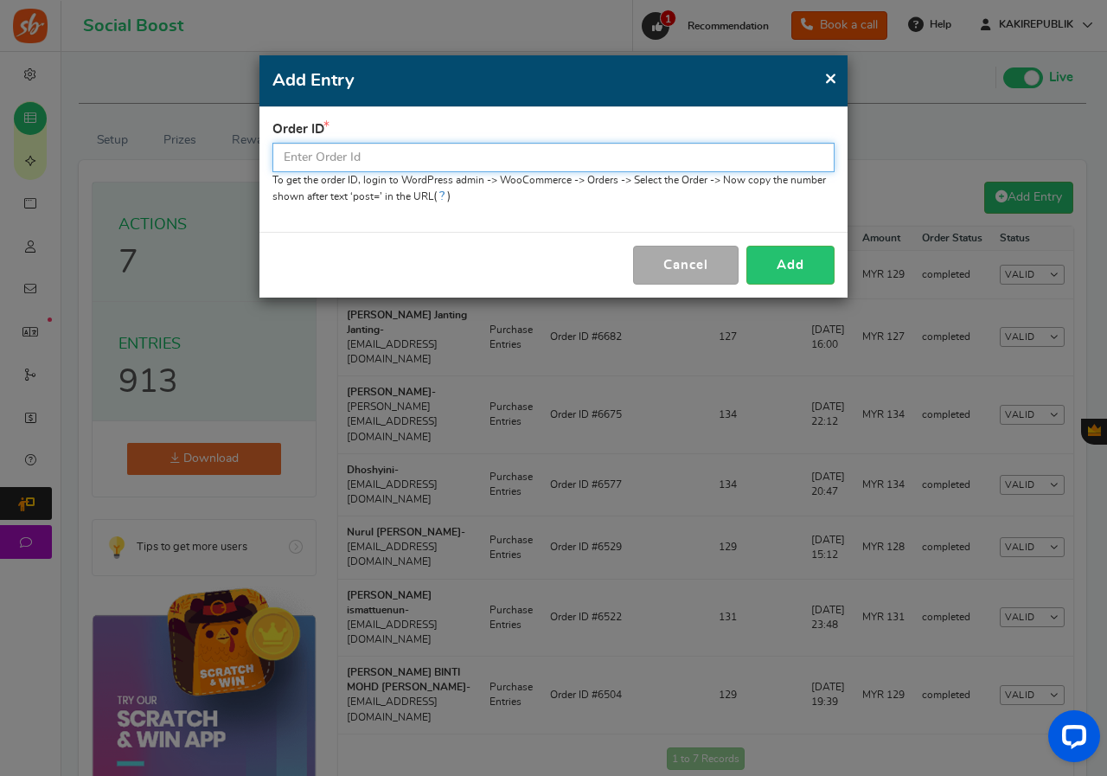
click at [424, 152] on input "text" at bounding box center [553, 157] width 562 height 29
type input "6894"
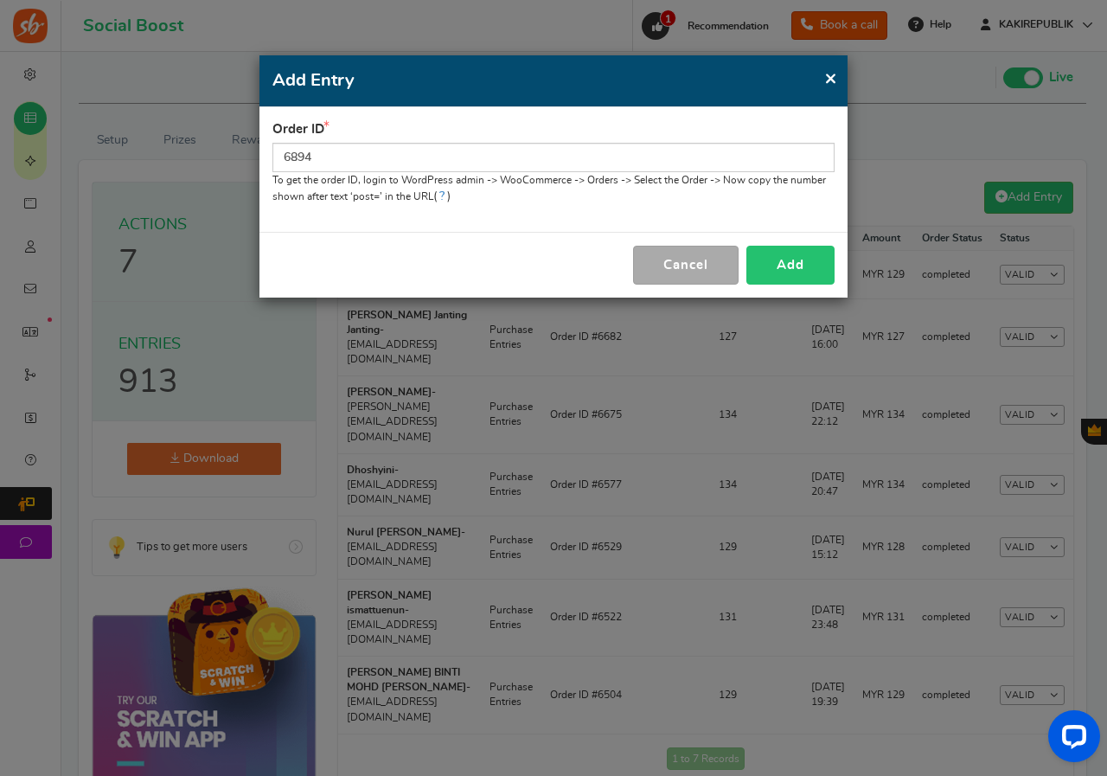
click at [788, 266] on button "Add" at bounding box center [790, 265] width 88 height 39
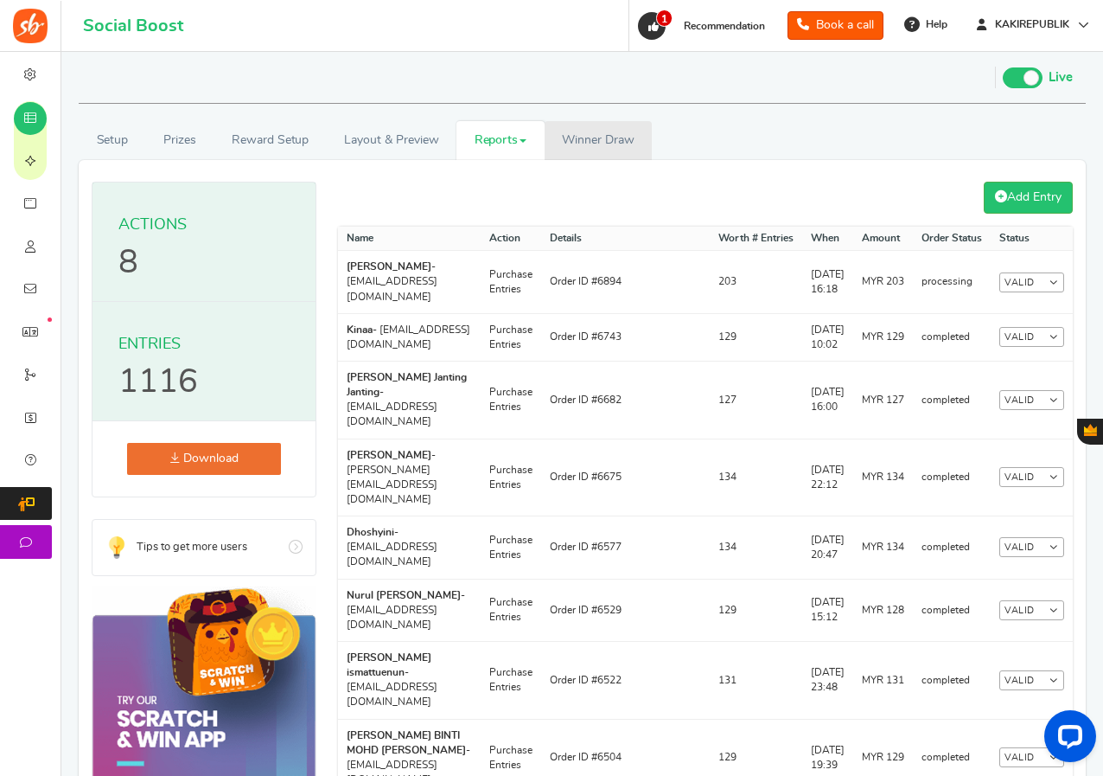
click at [616, 149] on span "Winner Draw" at bounding box center [598, 140] width 72 height 18
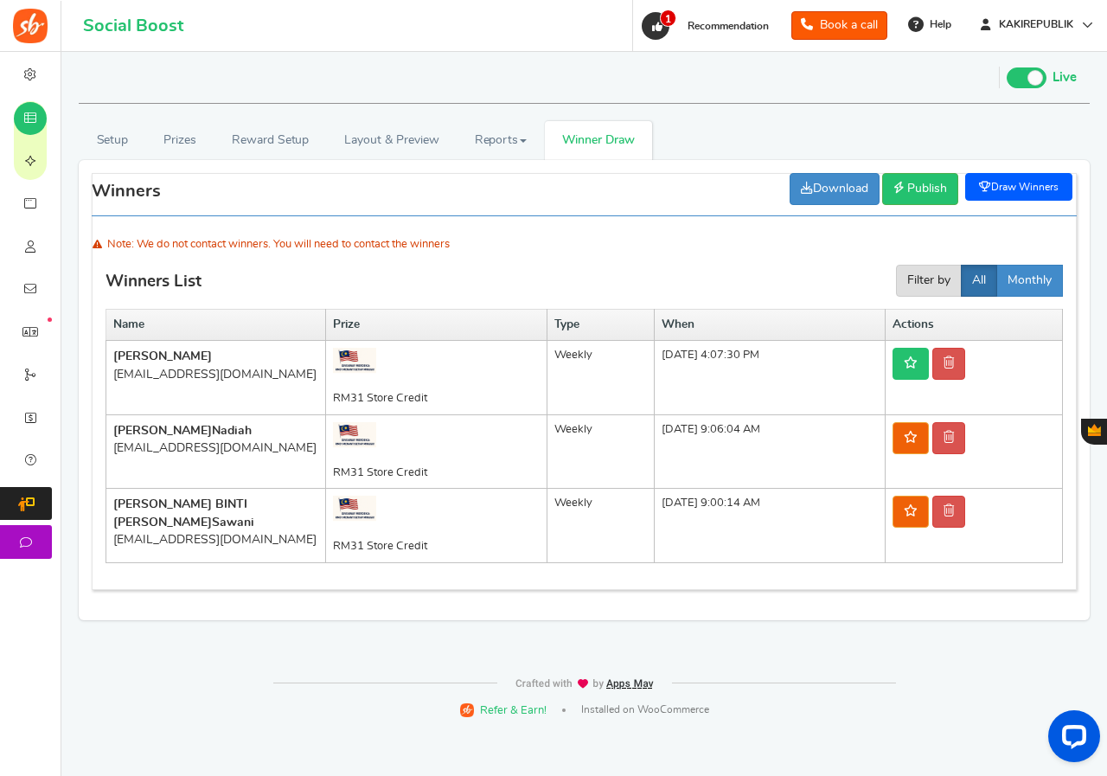
click at [918, 364] on icon at bounding box center [911, 362] width 14 height 12
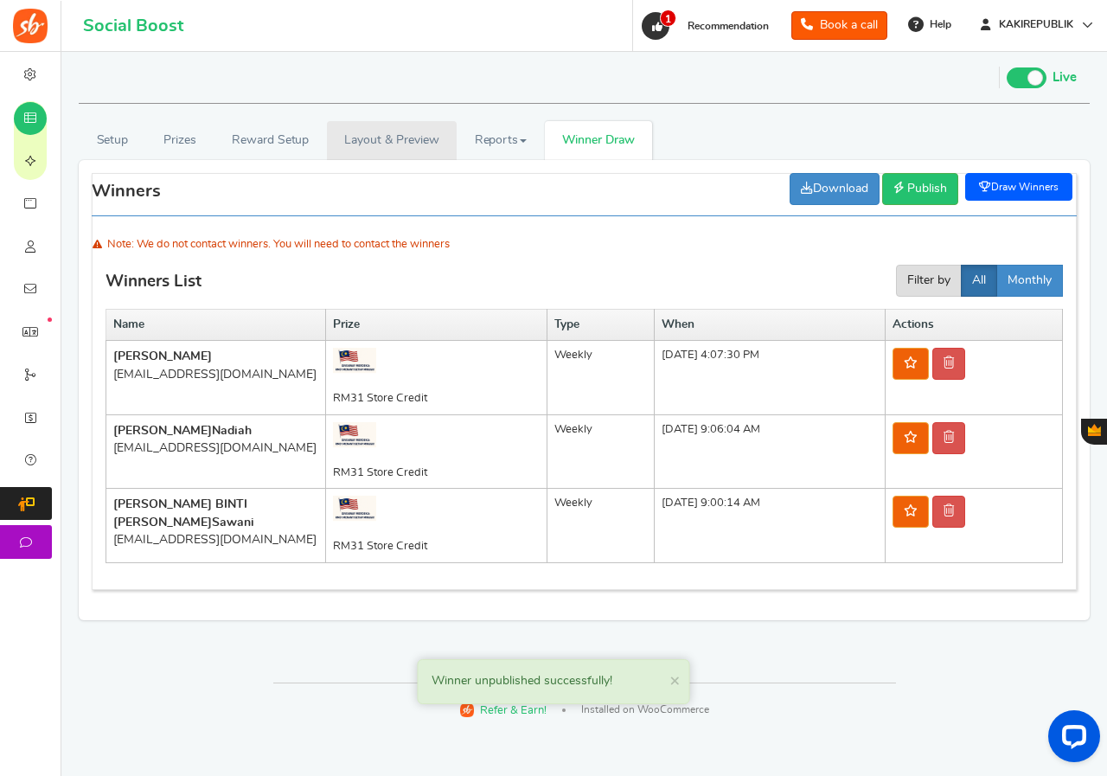
click at [399, 147] on link "Layout & Preview" at bounding box center [392, 140] width 130 height 39
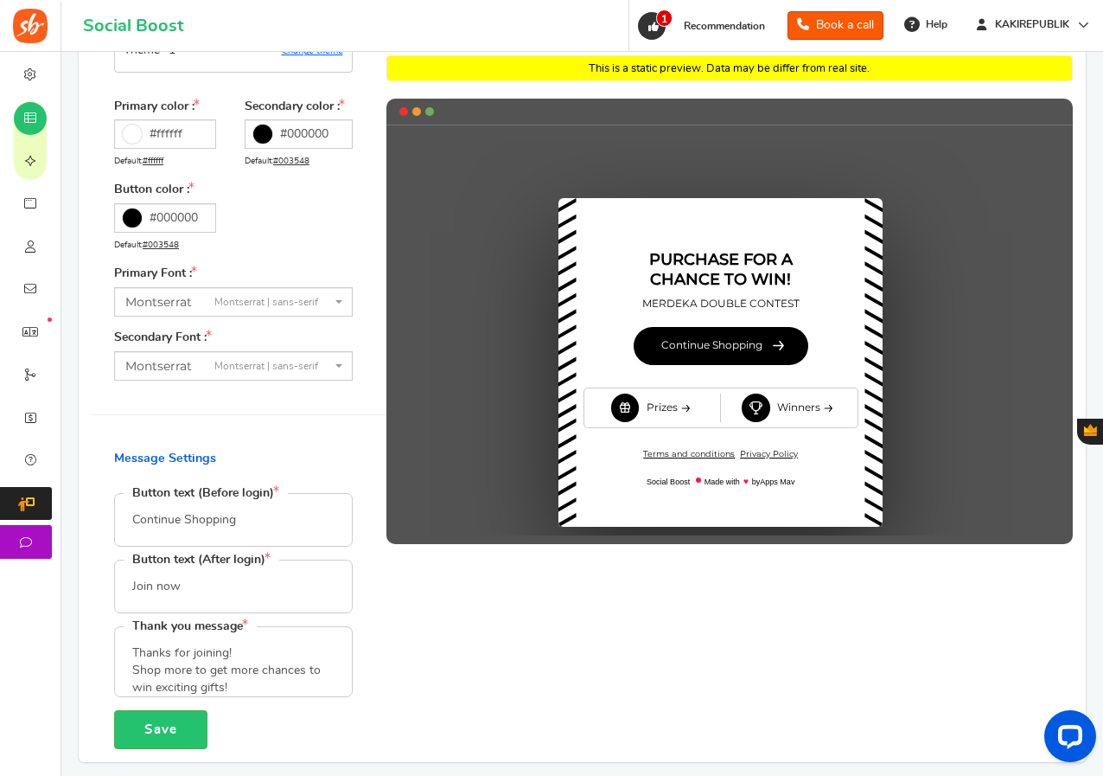
scroll to position [259, 0]
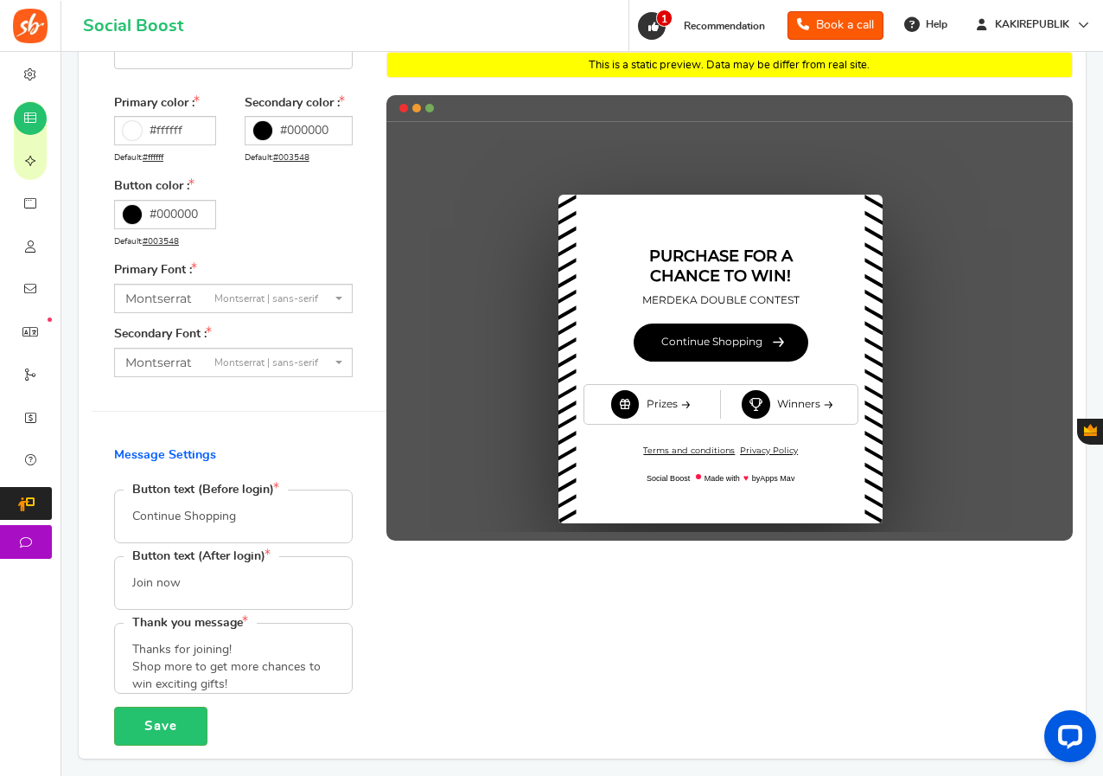
click at [314, 649] on textarea "Thanks for joining! Shop more to get more chances to win exciting gifts!" at bounding box center [233, 658] width 237 height 69
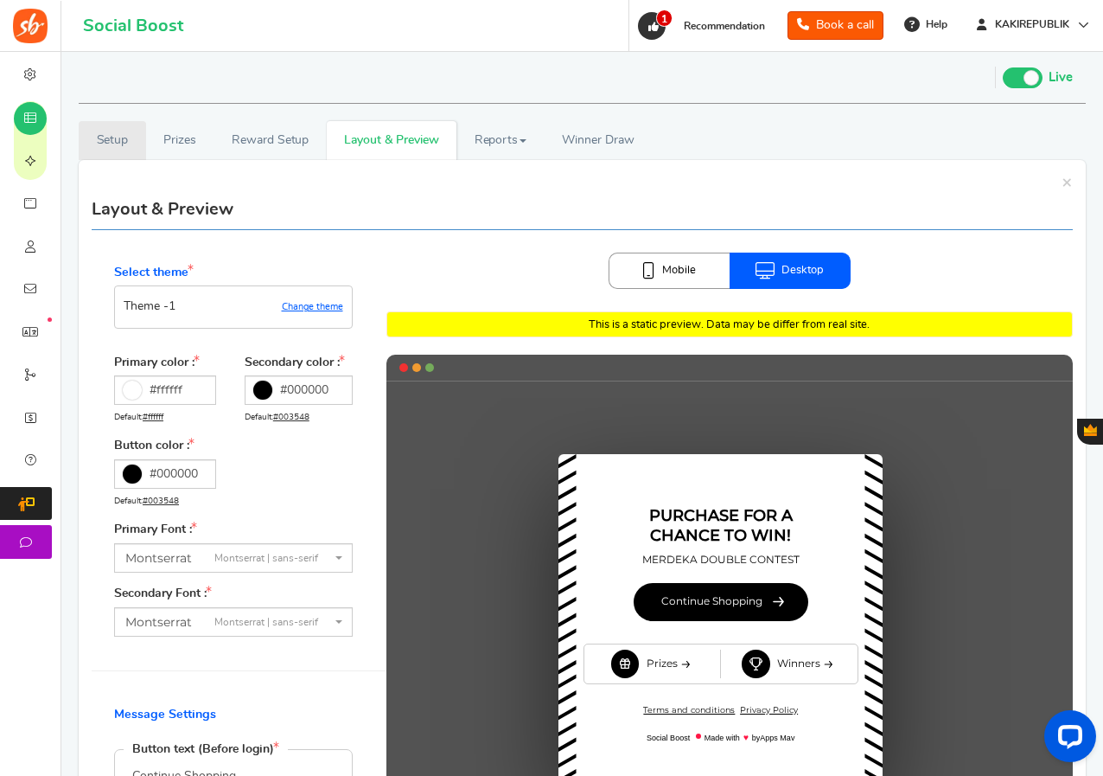
click at [125, 137] on link "Setup" at bounding box center [112, 140] width 67 height 39
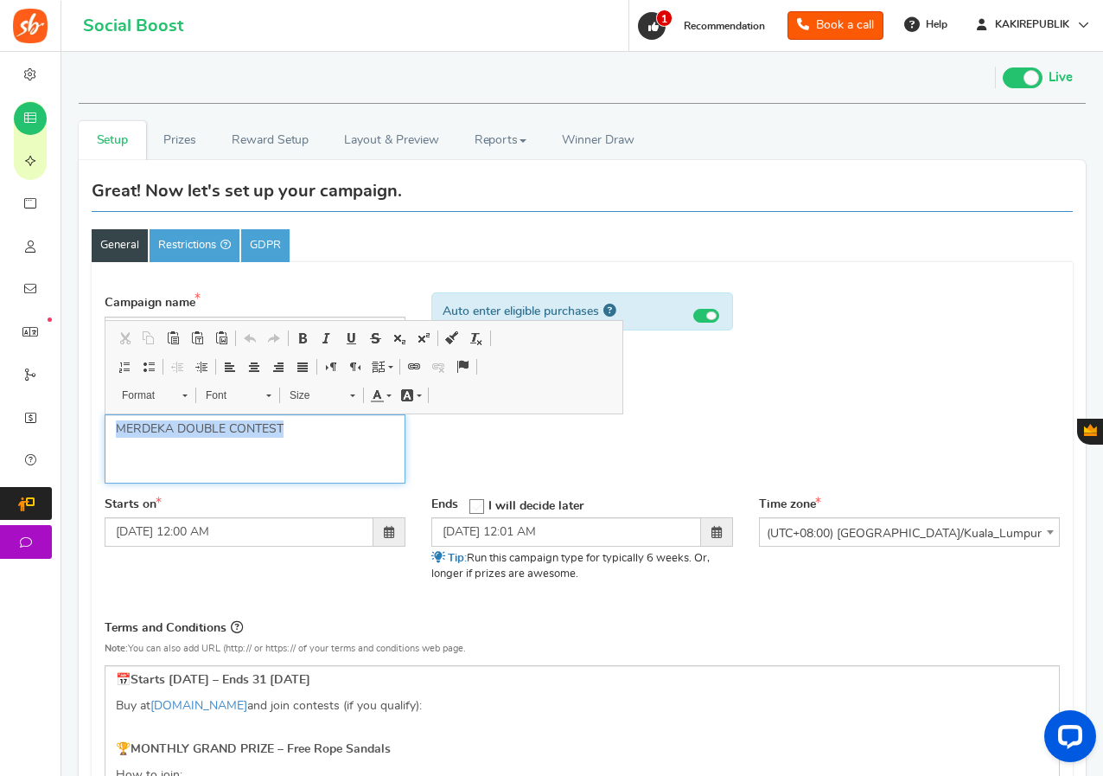
drag, startPoint x: 305, startPoint y: 430, endPoint x: 99, endPoint y: 423, distance: 205.9
click at [99, 423] on div "Campaign name Display Title shown publicly PURCHASE FOR A CHANCE TO WIN! This w…" at bounding box center [255, 393] width 327 height 203
click at [192, 580] on div "Starts on [DATE] 12:00 AM Ends Open On" at bounding box center [583, 550] width 982 height 108
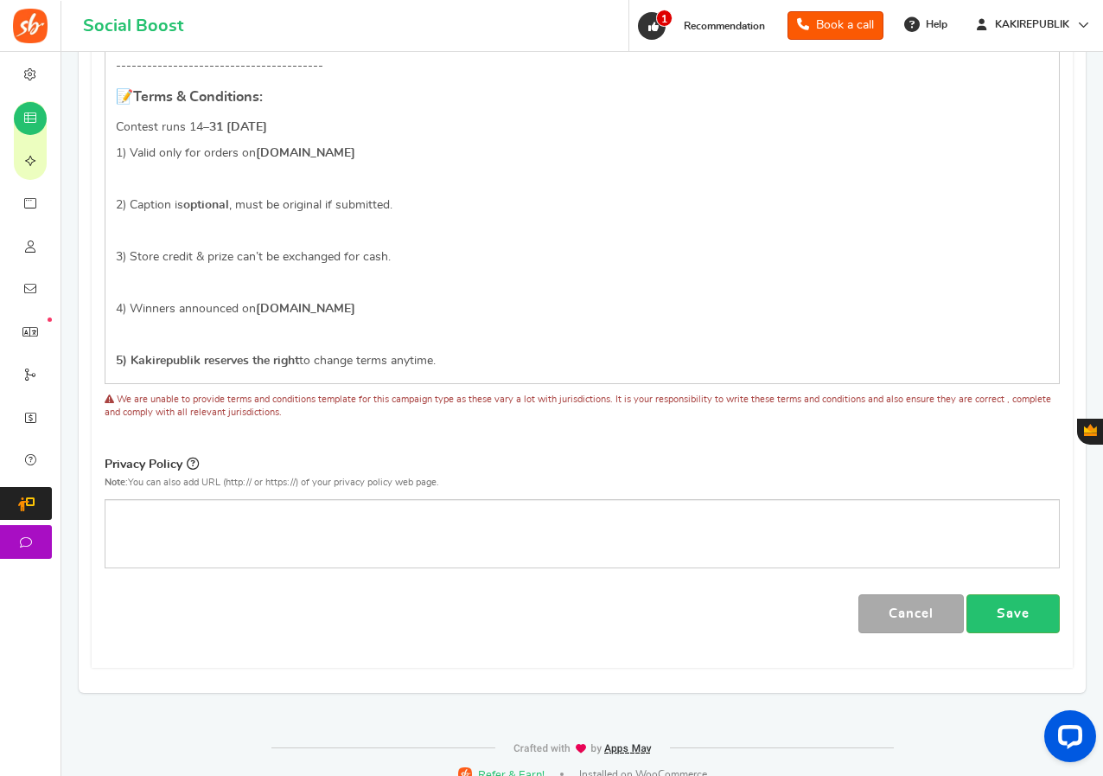
scroll to position [1077, 0]
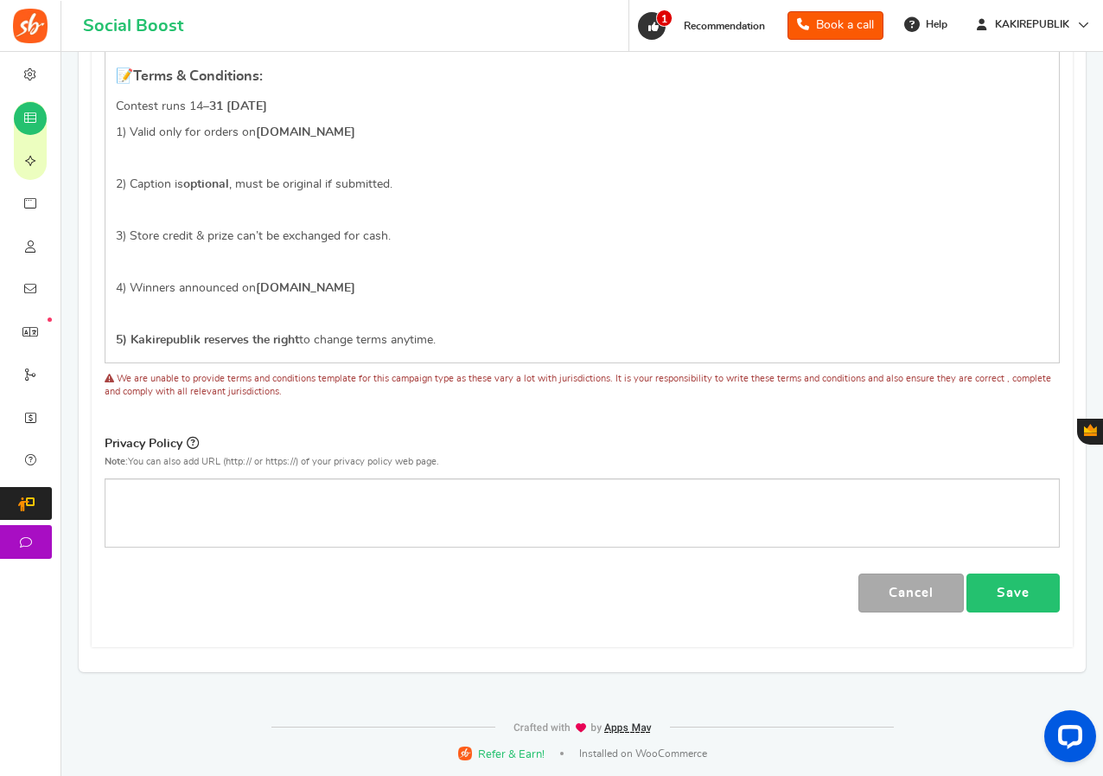
click at [1019, 598] on link "Save" at bounding box center [1013, 592] width 93 height 39
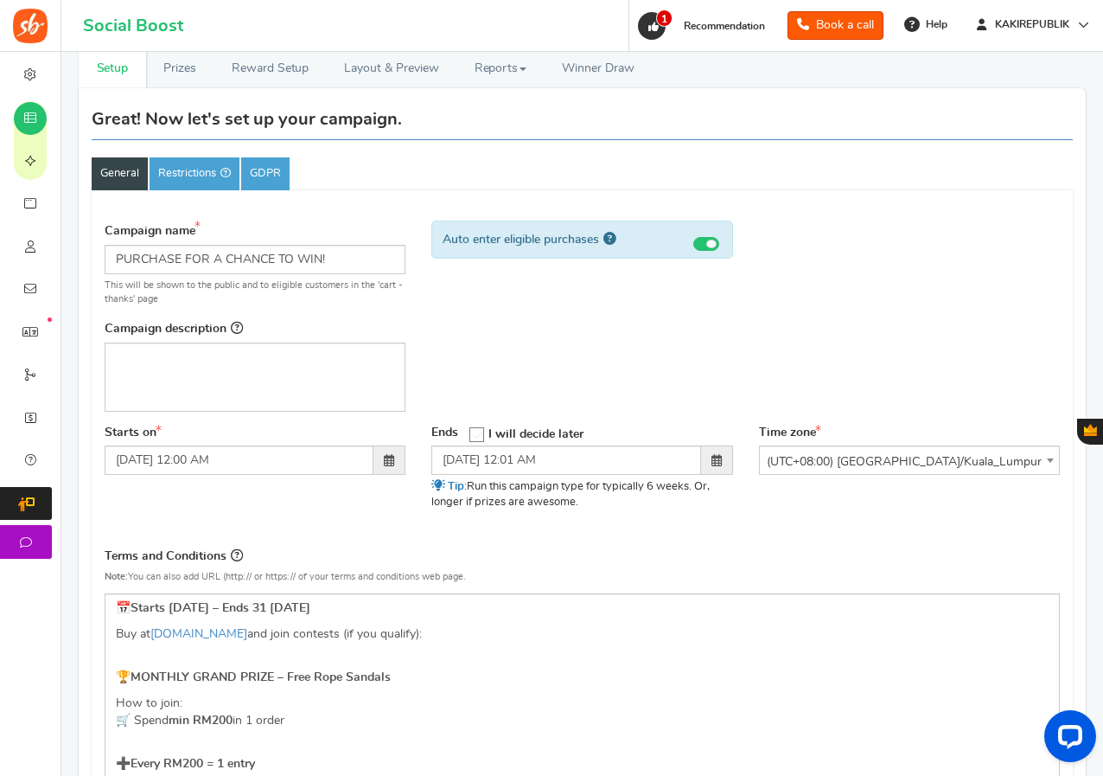
scroll to position [0, 0]
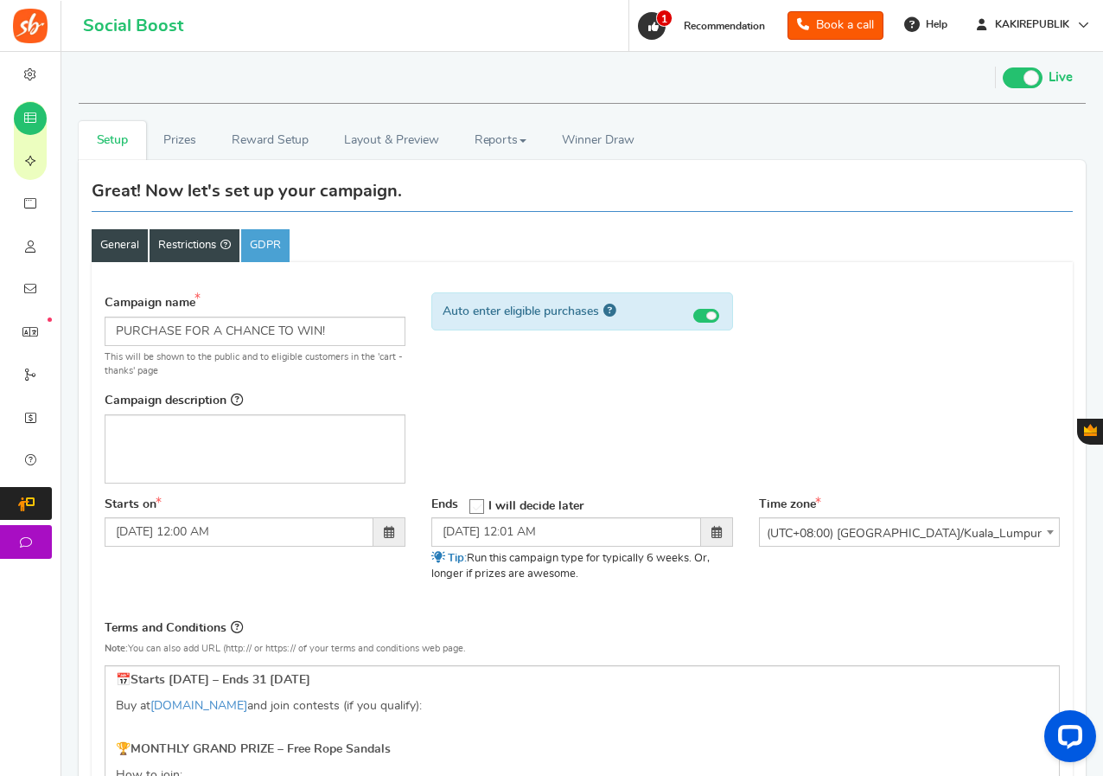
click at [204, 246] on link "Restrictions" at bounding box center [195, 245] width 90 height 33
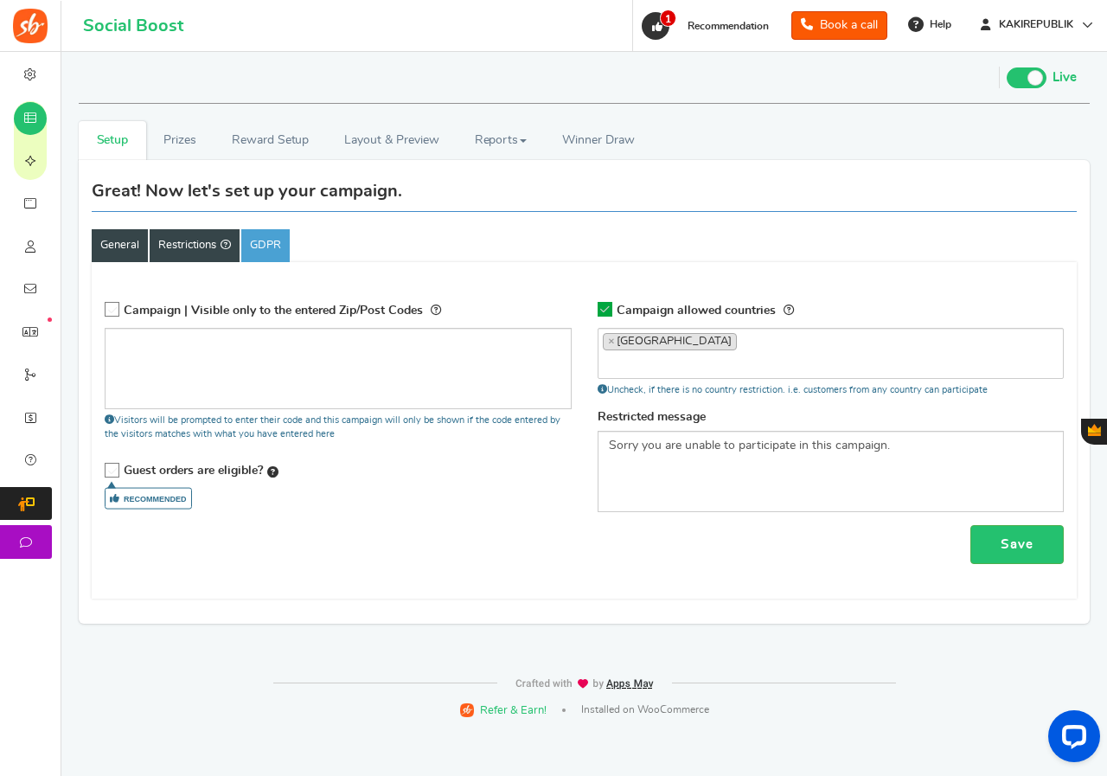
click at [122, 243] on link "General" at bounding box center [120, 245] width 56 height 33
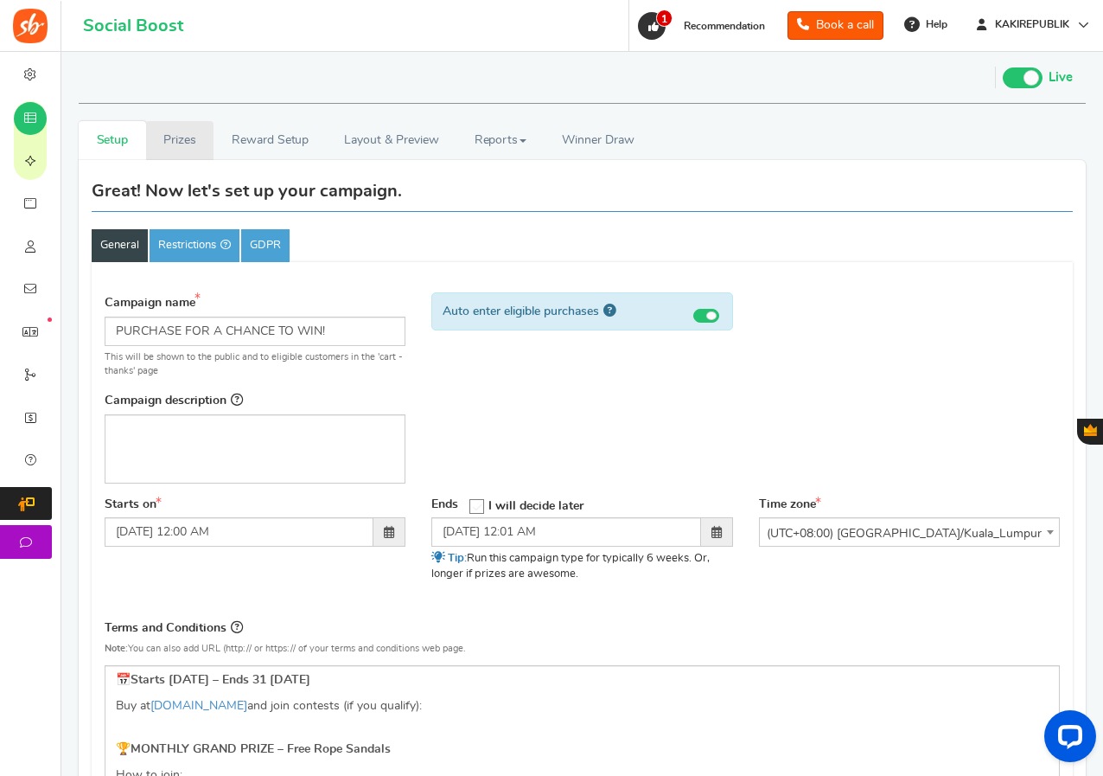
click at [164, 144] on link "Prizes" at bounding box center [180, 140] width 68 height 39
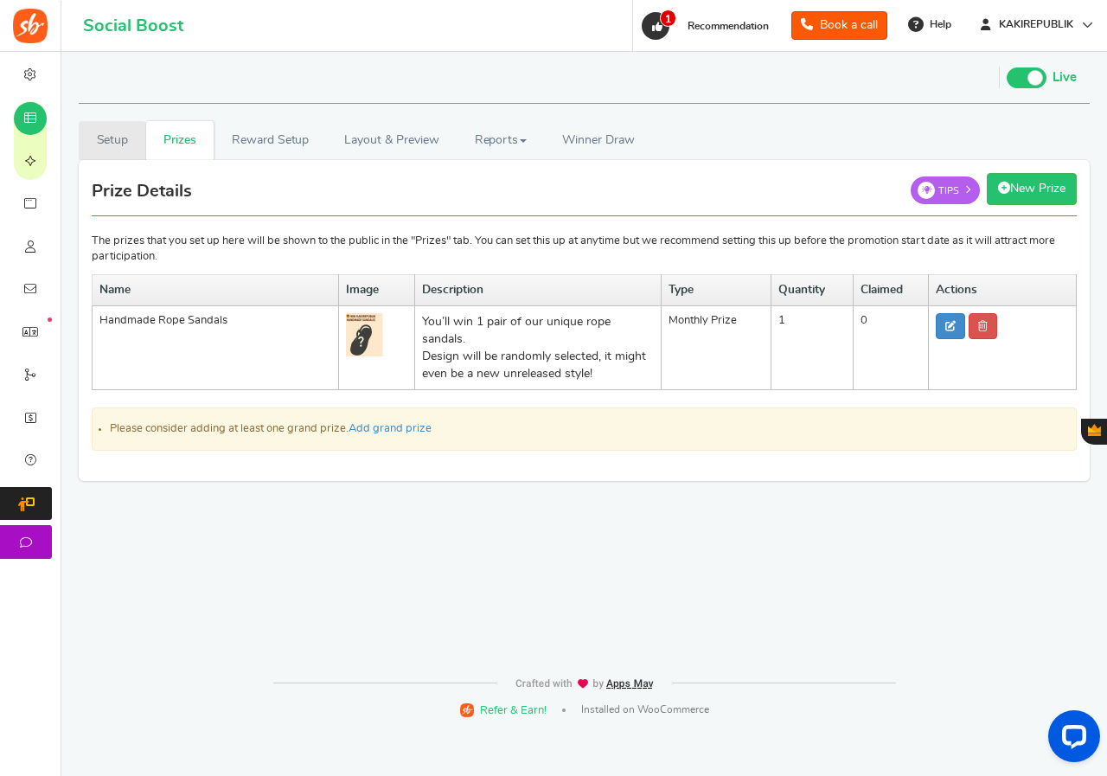
click at [124, 146] on link "Setup" at bounding box center [112, 140] width 67 height 39
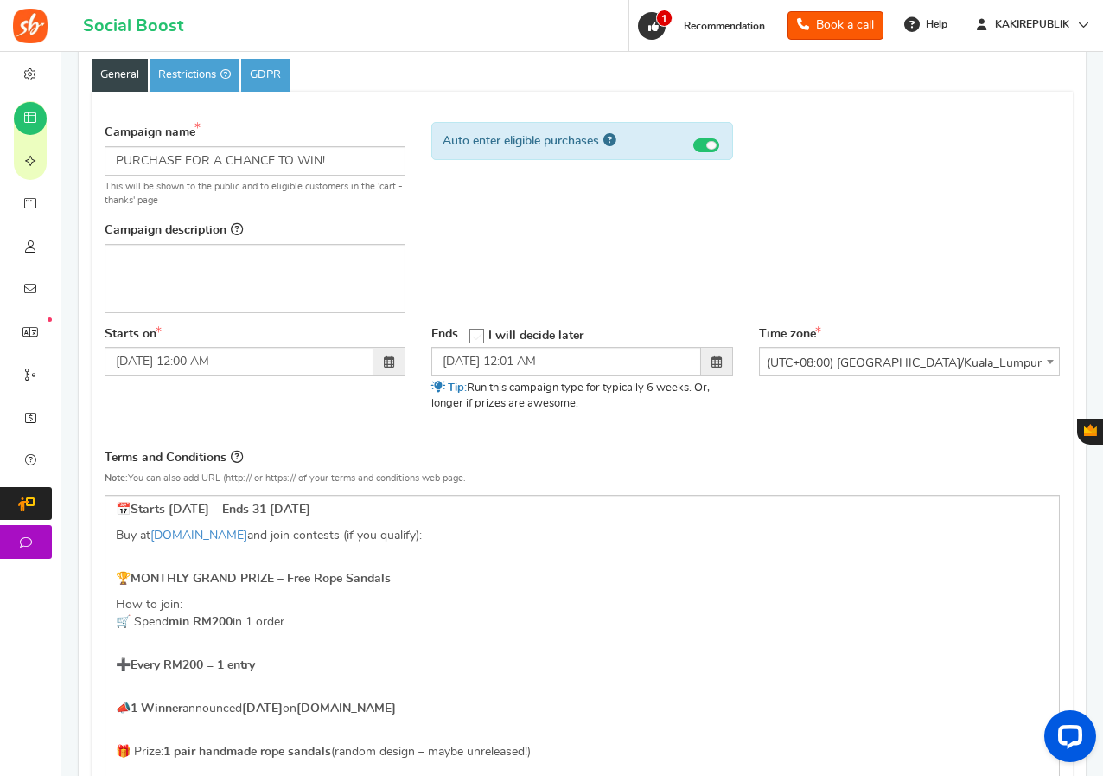
scroll to position [173, 0]
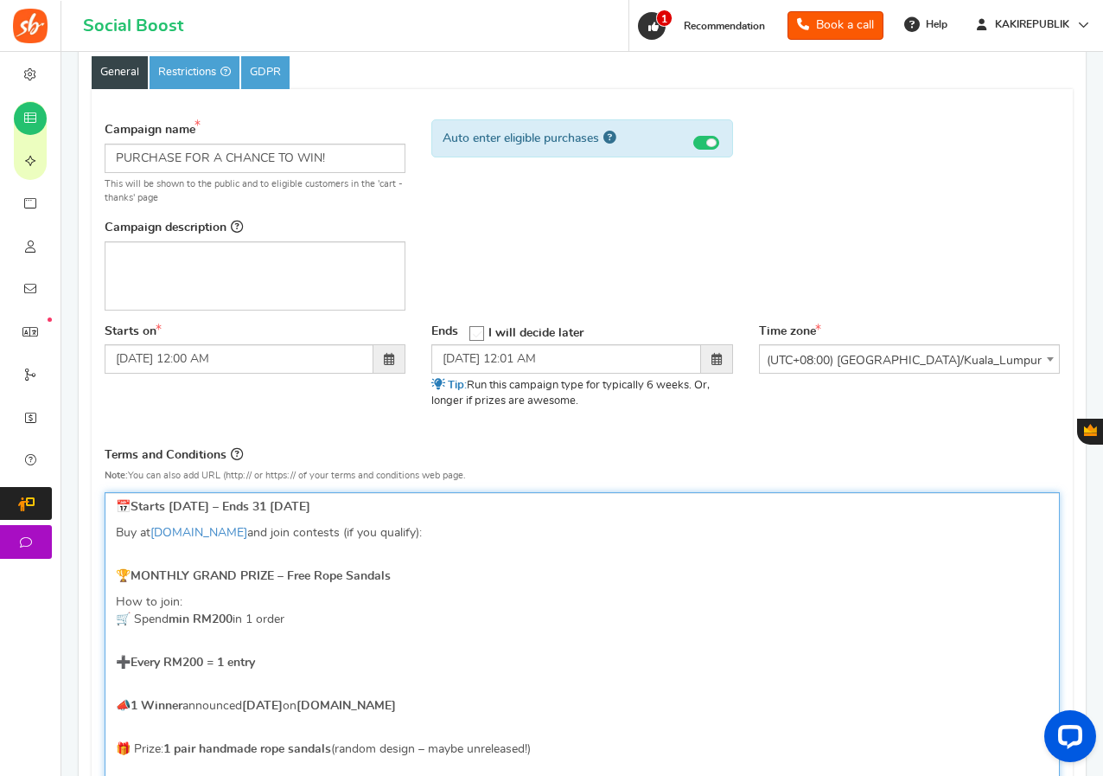
click at [333, 534] on p "Buy at [DOMAIN_NAME] and join contests (if you qualify):" at bounding box center [582, 532] width 933 height 17
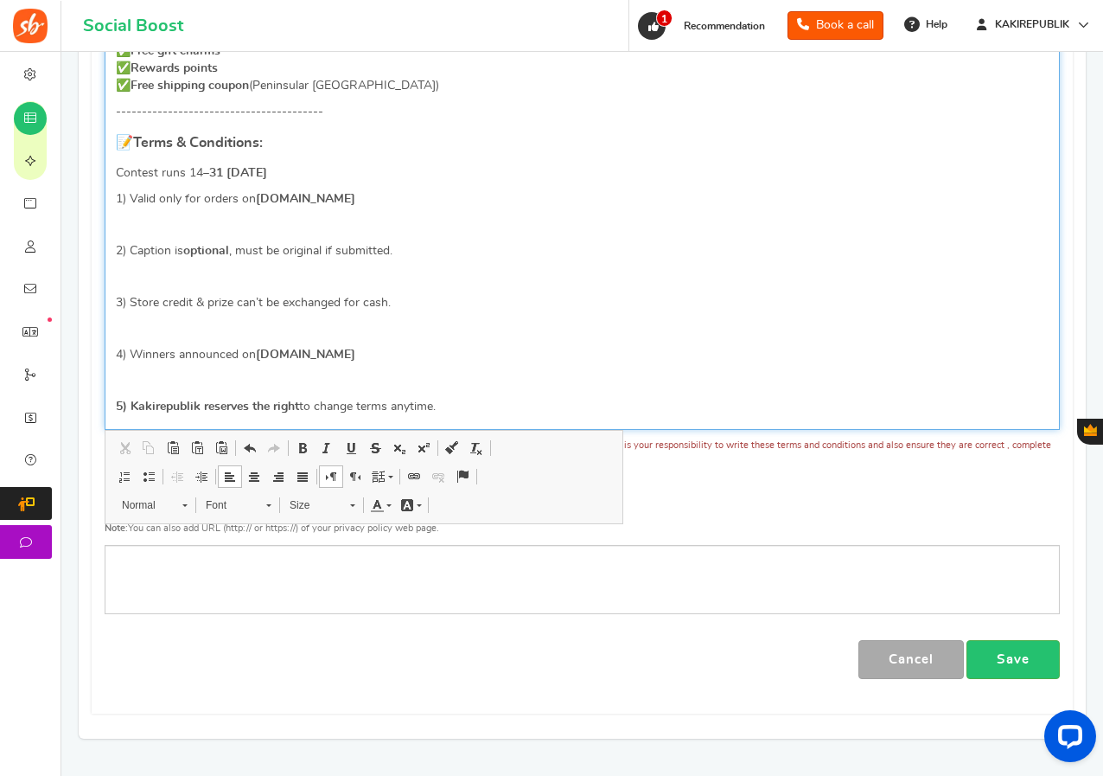
scroll to position [1025, 0]
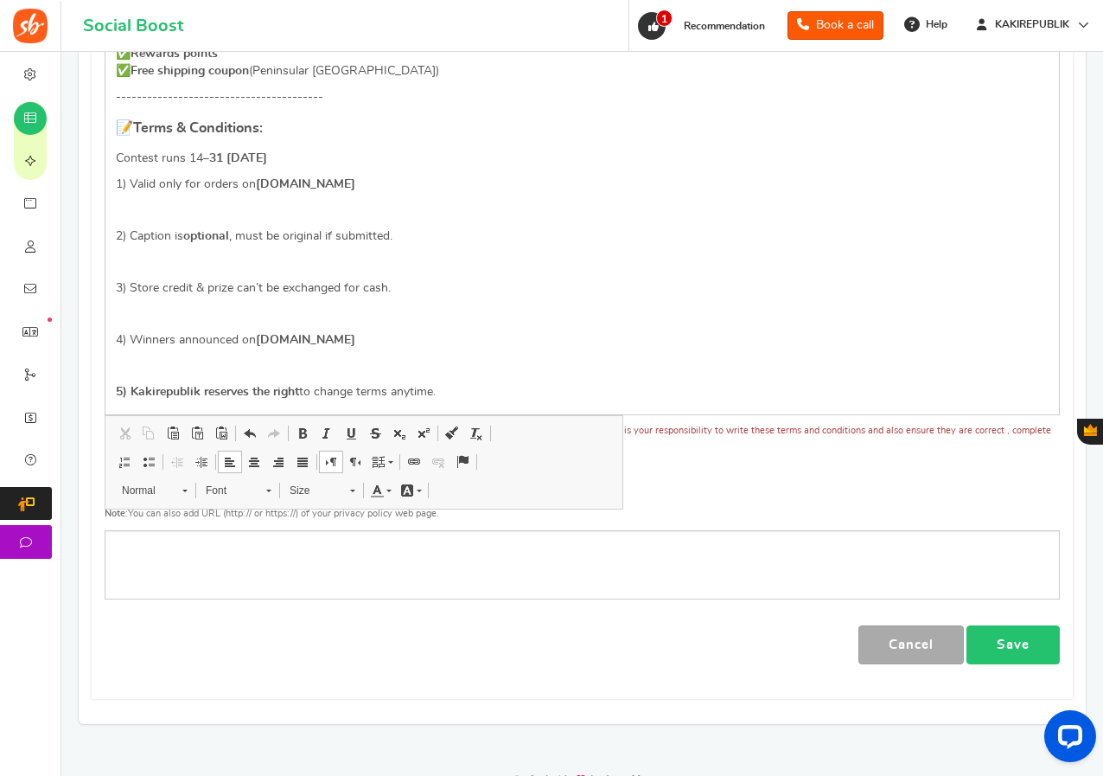
click at [1031, 659] on link "Save" at bounding box center [1013, 644] width 93 height 39
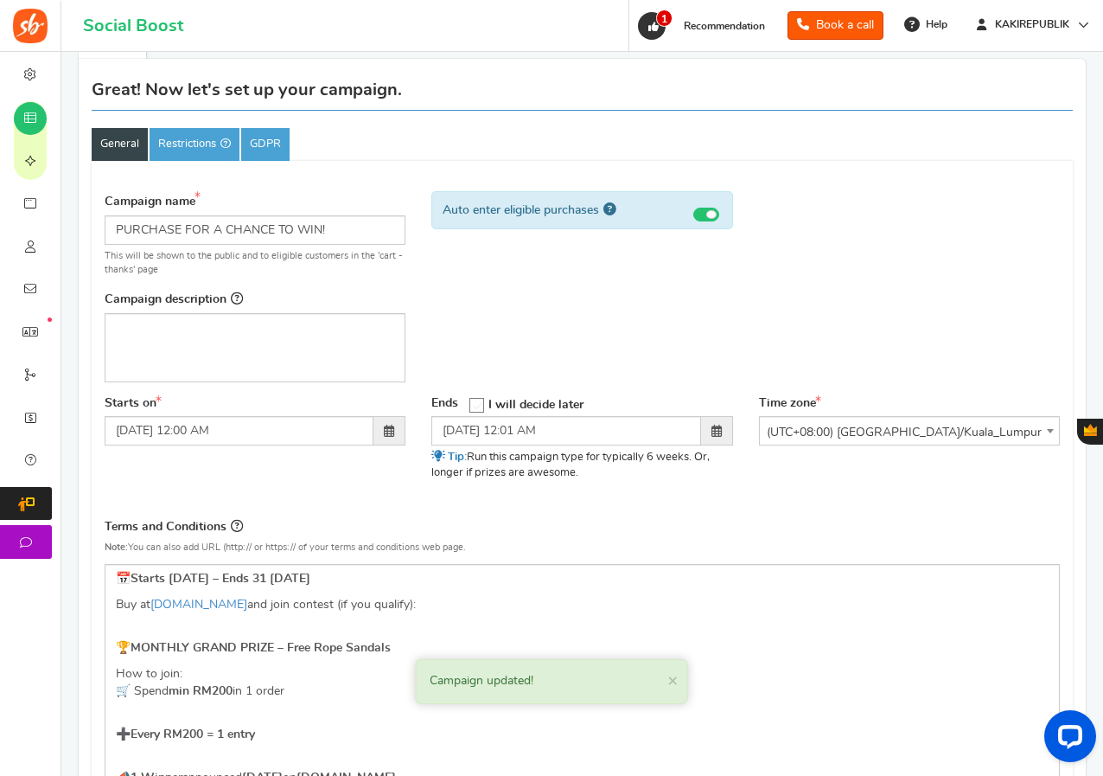
scroll to position [0, 0]
